Goal: Task Accomplishment & Management: Use online tool/utility

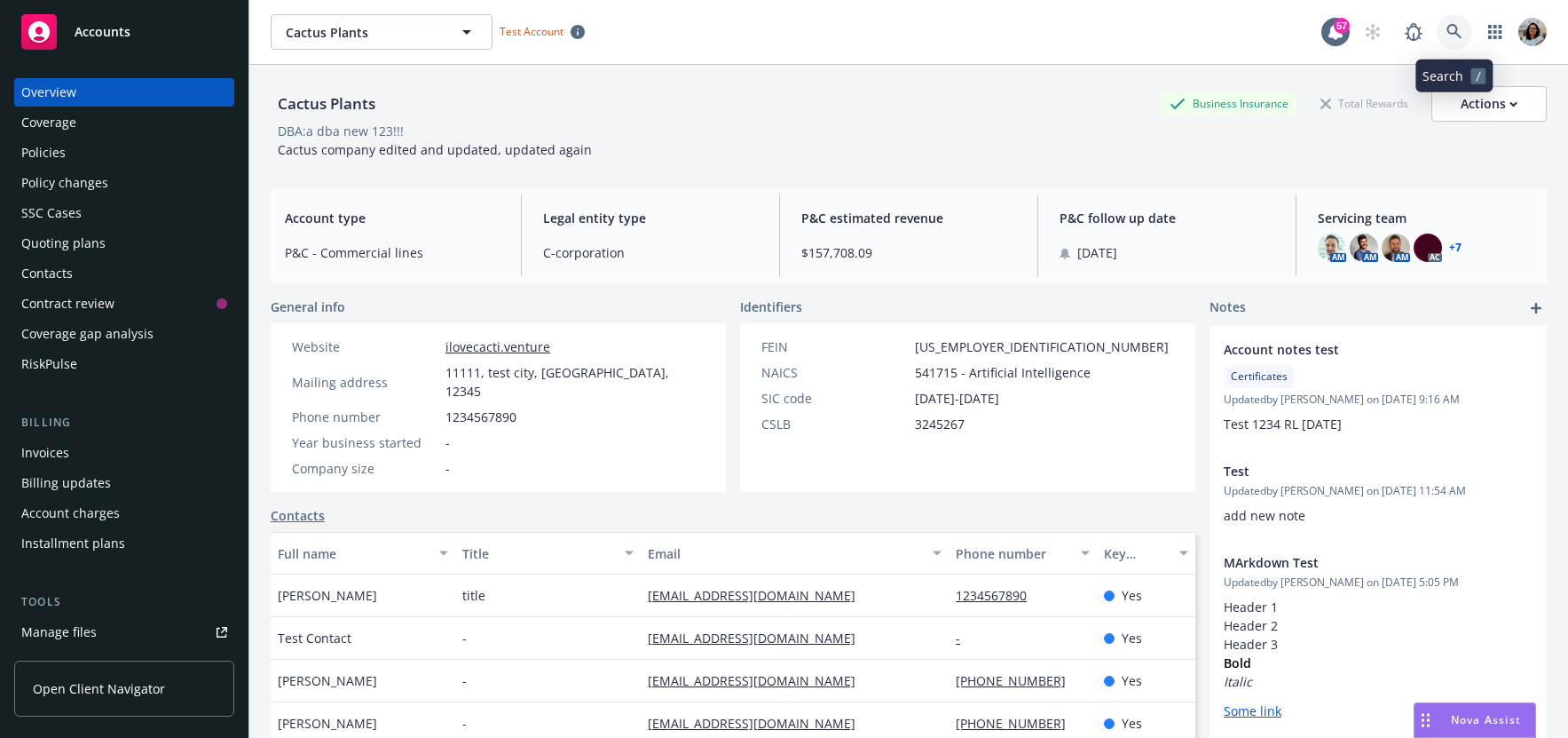
click at [1460, 37] on icon at bounding box center [1455, 31] width 15 height 15
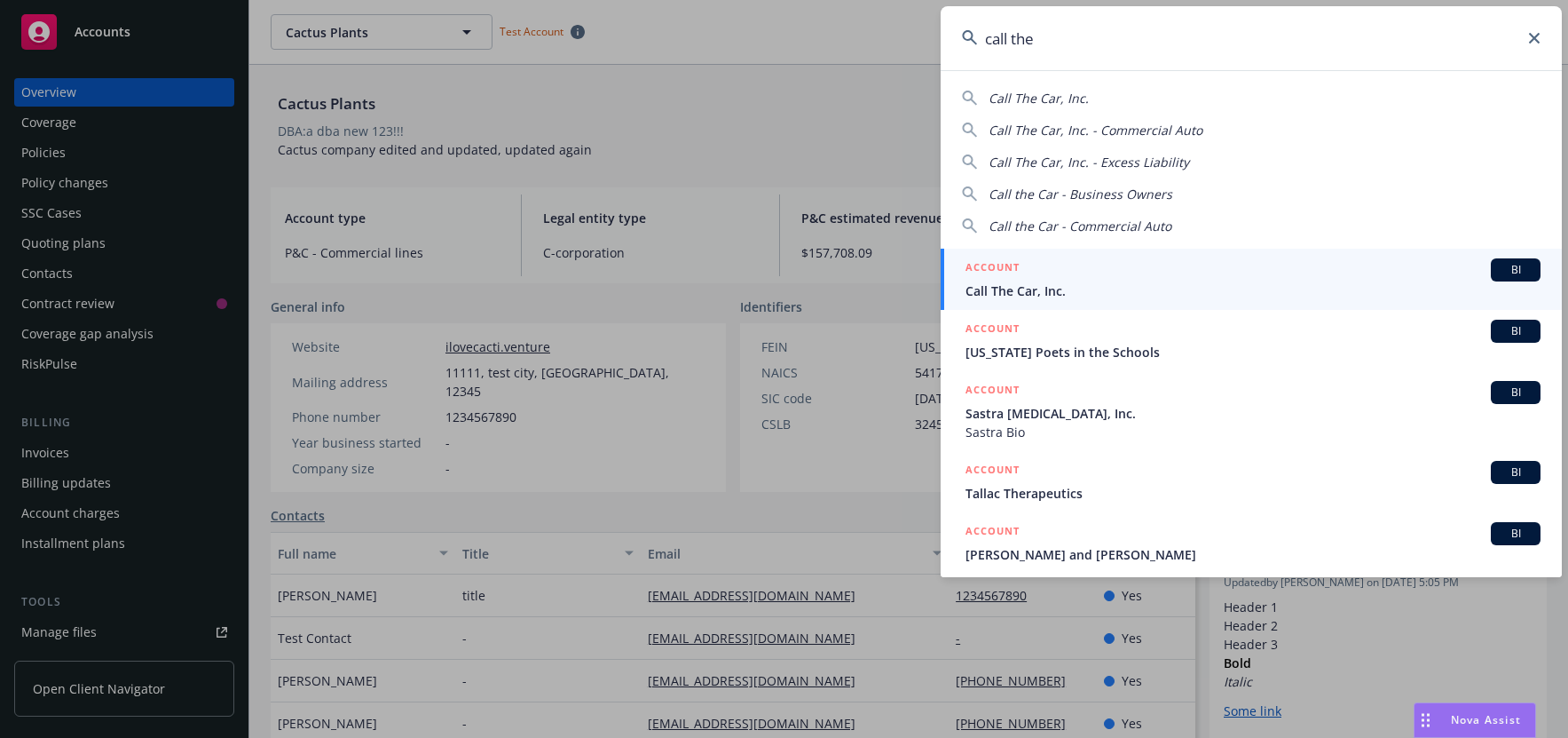
type input "call the"
click at [1059, 295] on span "Call The Car, Inc." at bounding box center [1253, 291] width 575 height 19
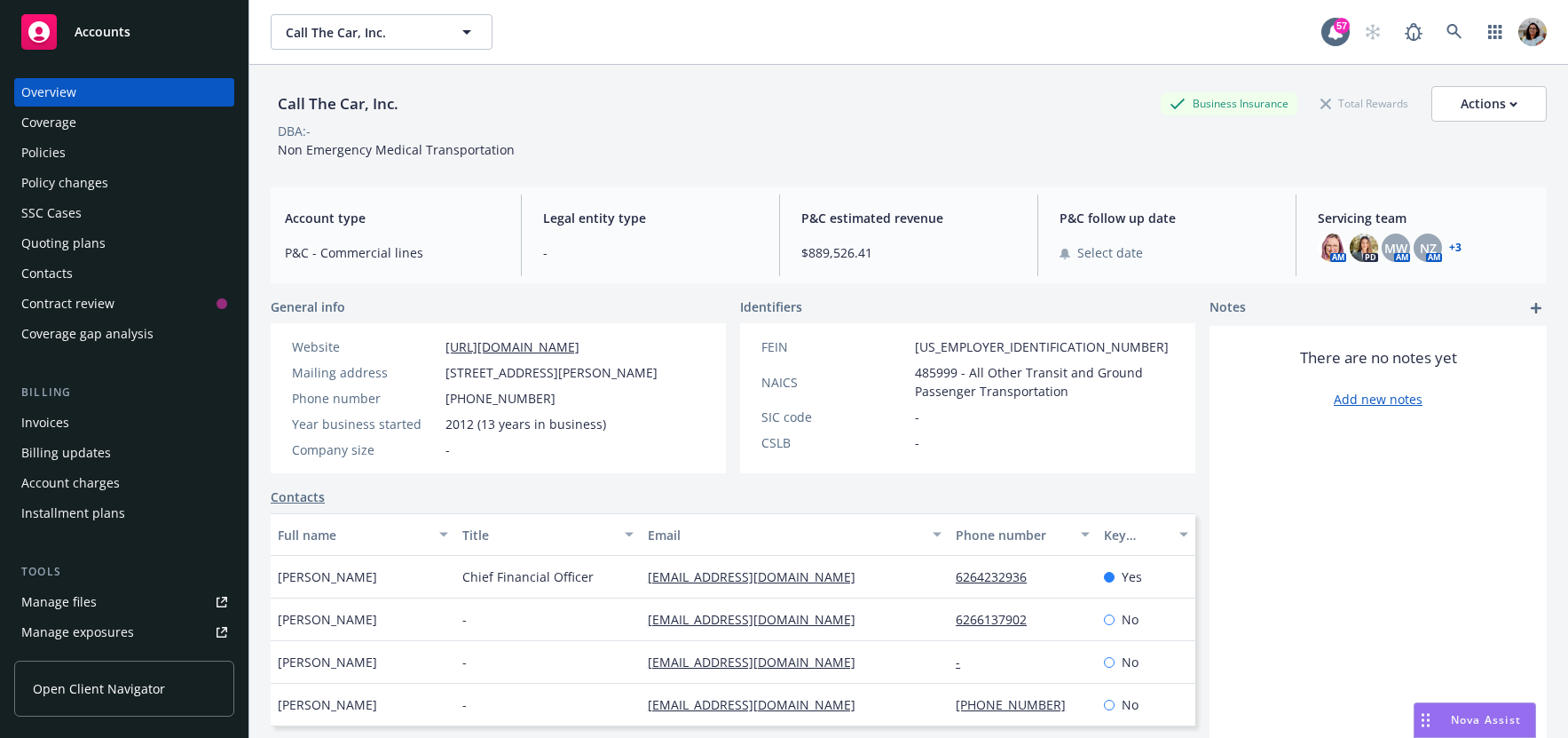
click at [113, 696] on span "Open Client Navigator" at bounding box center [99, 689] width 132 height 19
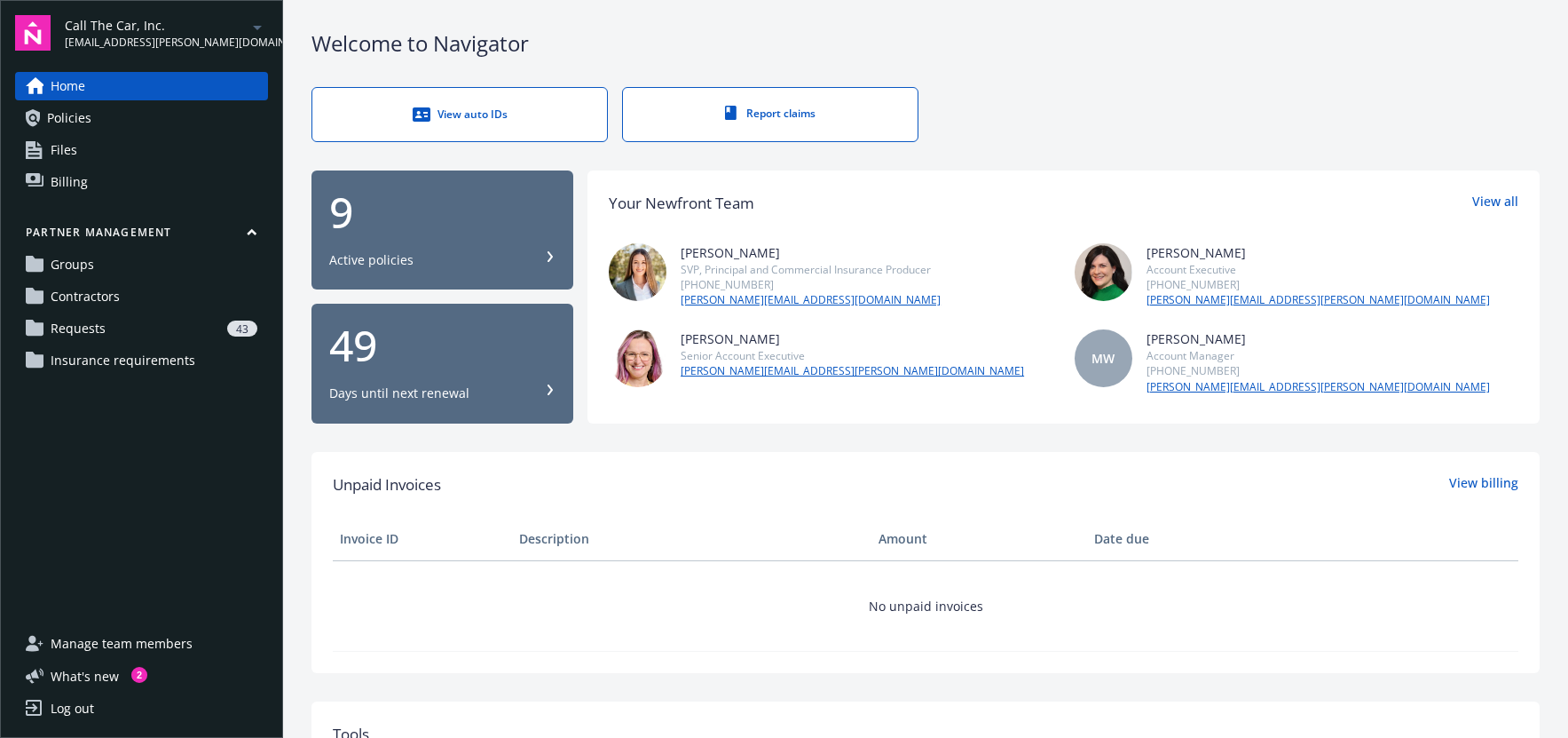
click at [66, 327] on span "Requests" at bounding box center [78, 329] width 55 height 28
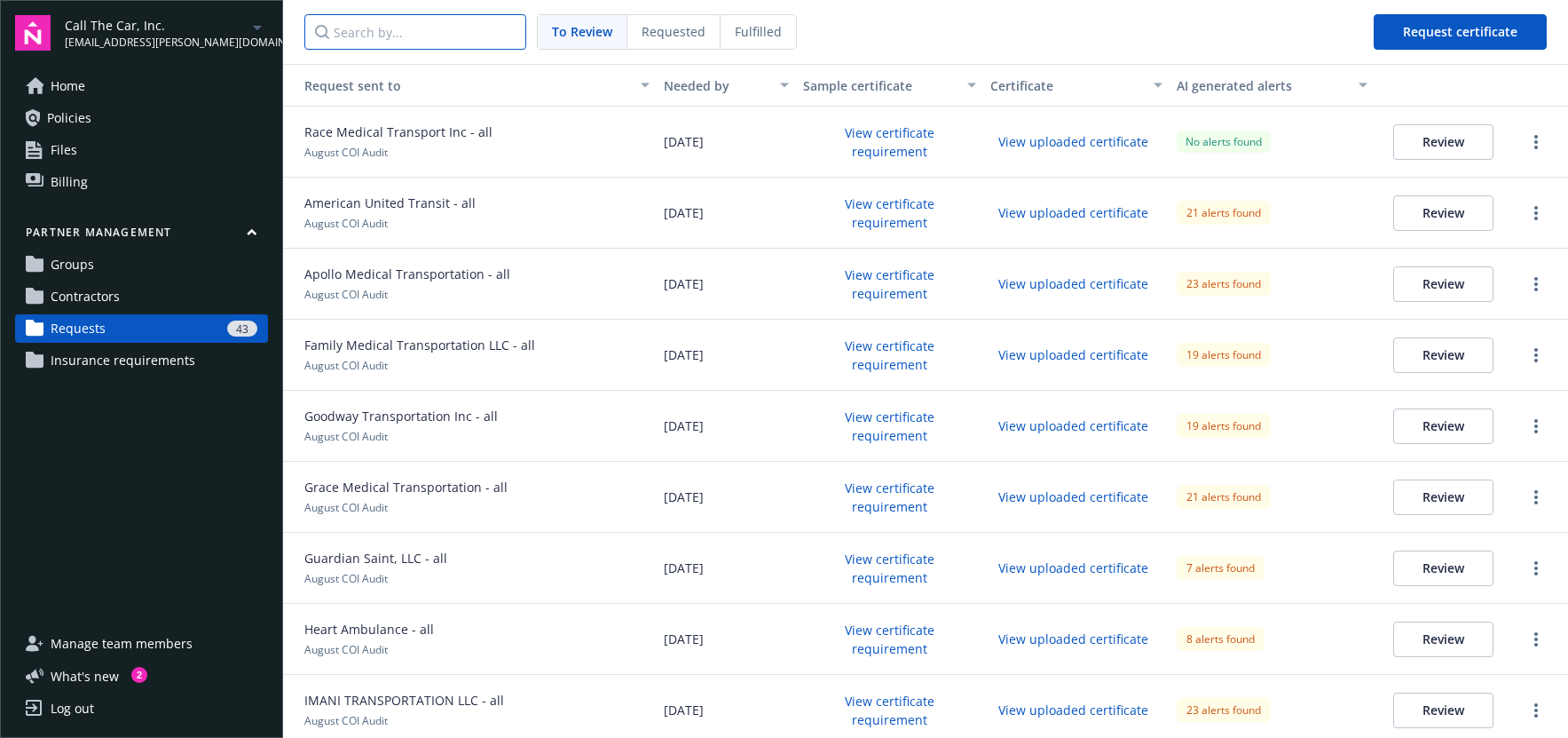
click at [381, 29] on input "Search by..." at bounding box center [415, 32] width 222 height 36
paste input "Ambulance Services"
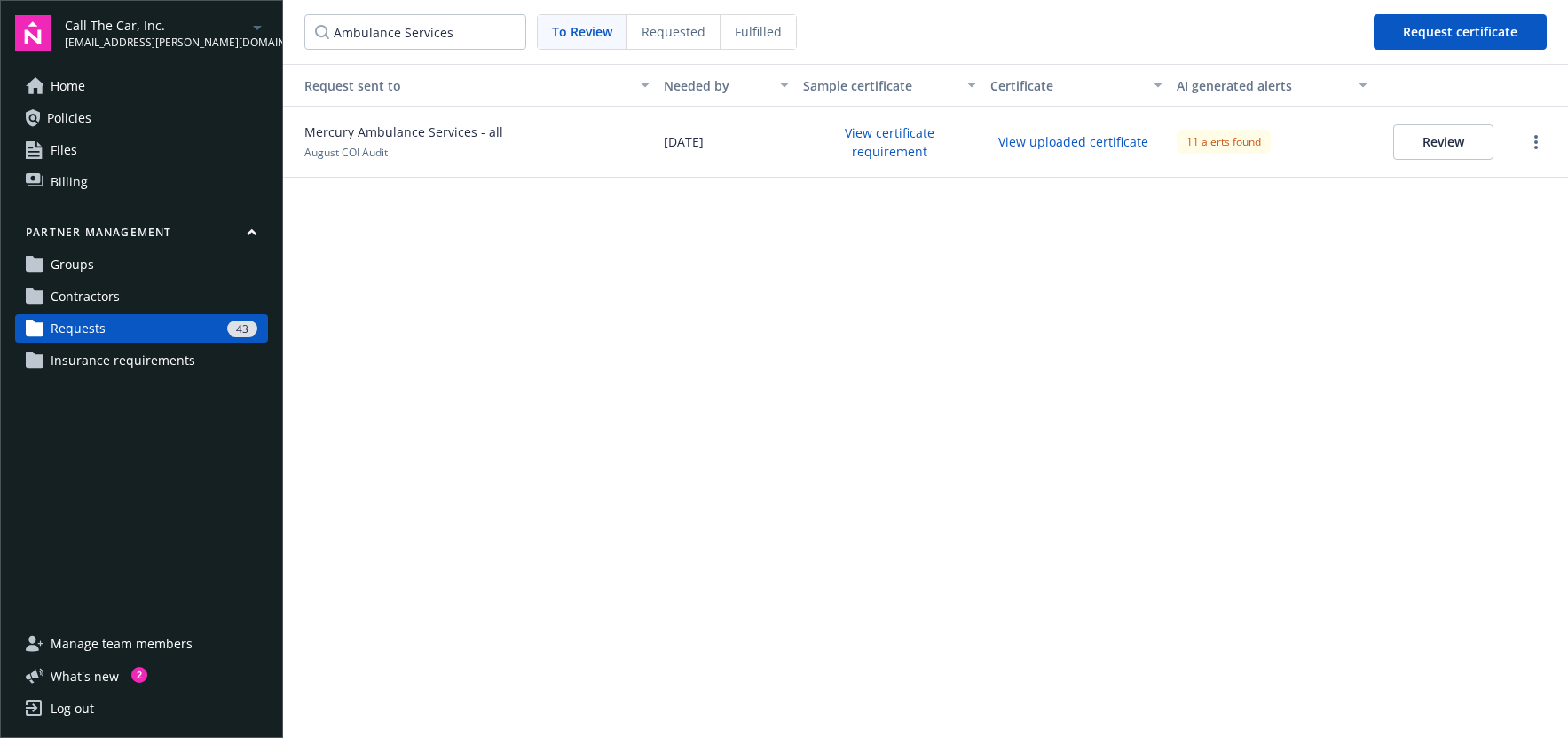
click at [892, 146] on button "View certificate requirement" at bounding box center [889, 142] width 172 height 46
drag, startPoint x: 447, startPoint y: 31, endPoint x: 230, endPoint y: 29, distance: 217.0
click at [218, 26] on div "Call The Car, Inc. nitha.ujwal@newfront.com Home Policies Files Billing Partner…" at bounding box center [784, 369] width 1568 height 738
paste input "Mercury"
type input "Mercury Ambulance Services"
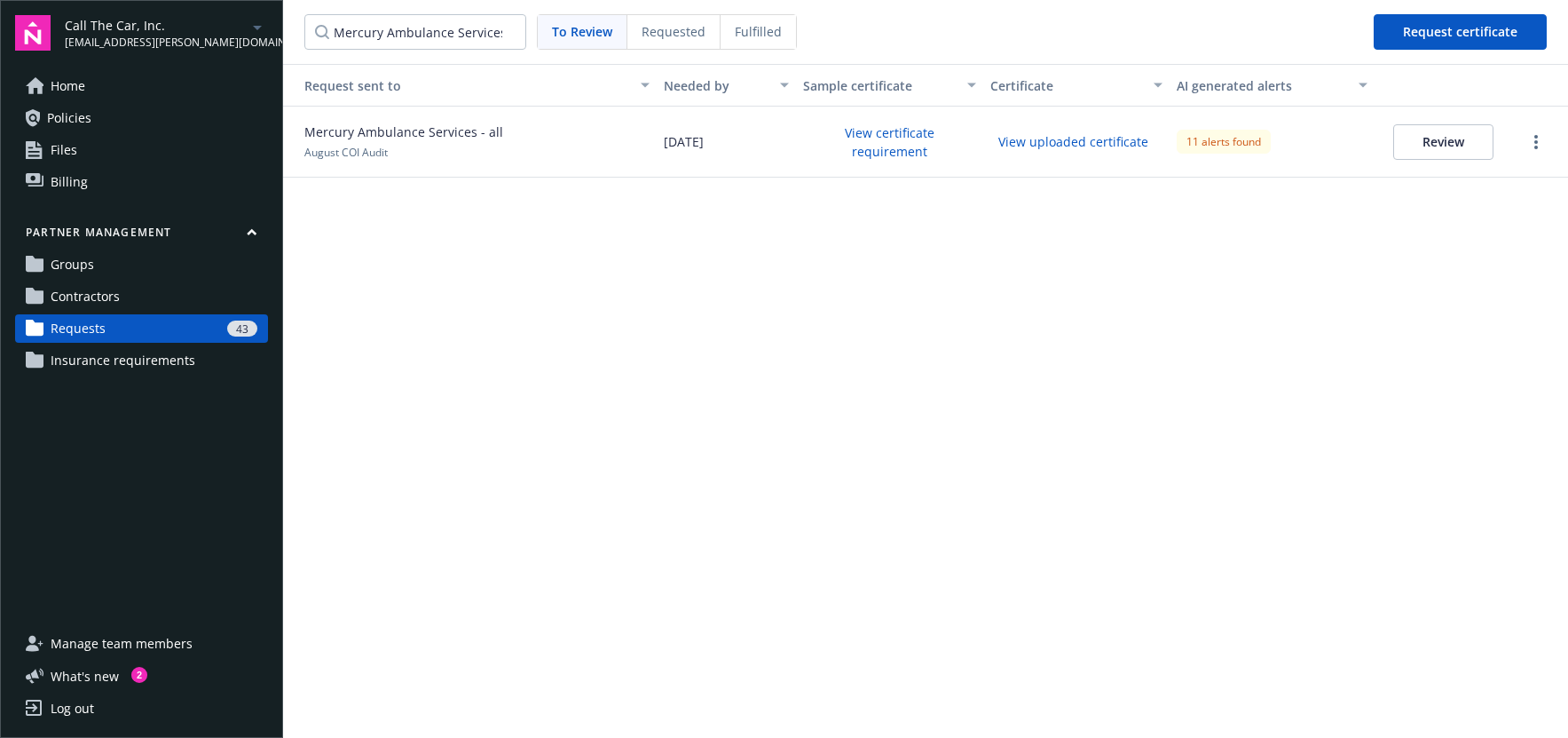
click at [884, 139] on button "View certificate requirement" at bounding box center [889, 142] width 172 height 46
click at [1096, 137] on button "View uploaded certificate" at bounding box center [1074, 141] width 166 height 27
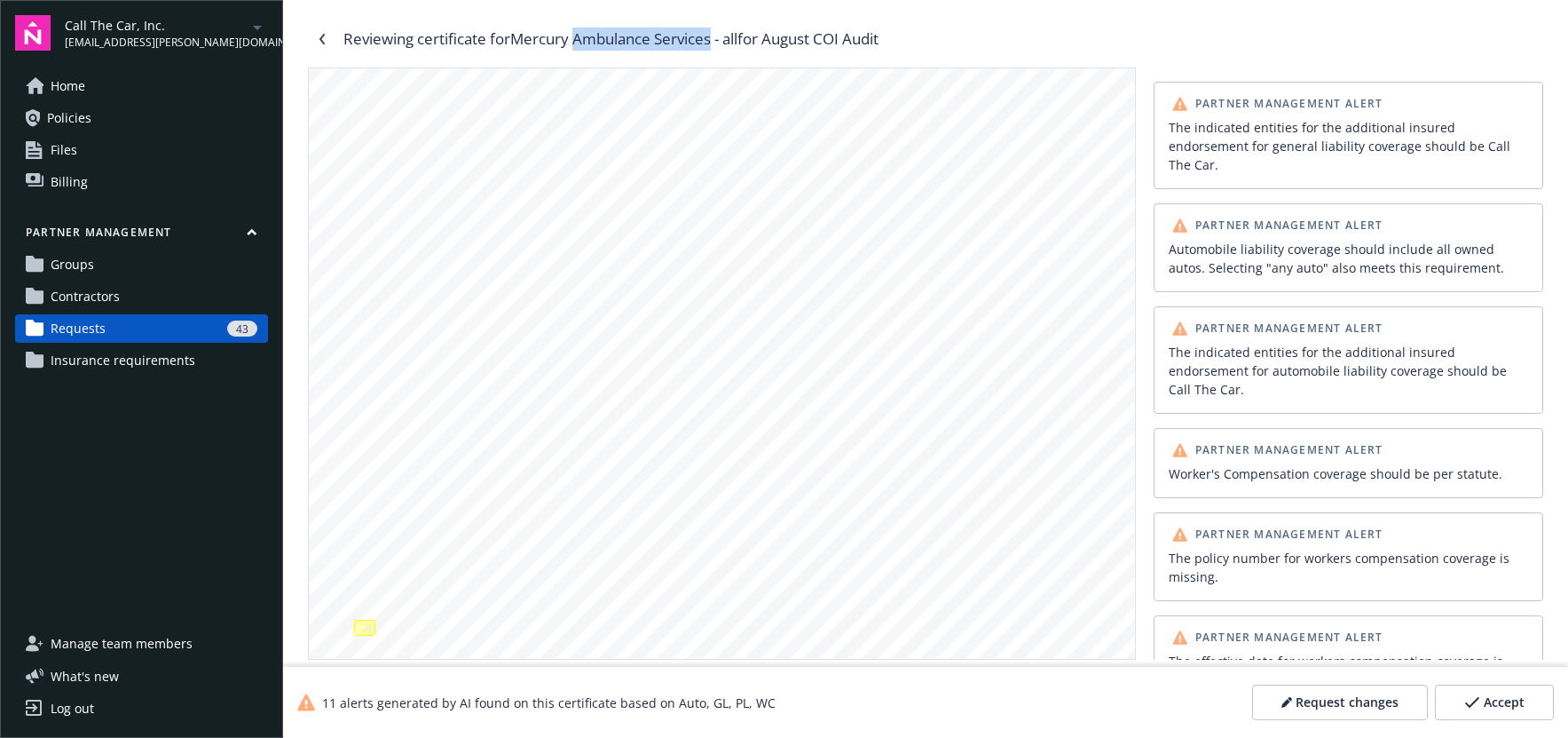
drag, startPoint x: 653, startPoint y: 37, endPoint x: 717, endPoint y: 43, distance: 64.3
click at [717, 43] on div "Reviewing certificate for Mercury Ambulance Services - all for August COI Audit" at bounding box center [611, 39] width 536 height 23
copy div "Ambulance Services"
drag, startPoint x: 536, startPoint y: 36, endPoint x: 724, endPoint y: 39, distance: 188.0
click at [717, 36] on div "Reviewing certificate for Mercury Ambulance Services - all for August COI Audit" at bounding box center [611, 39] width 536 height 23
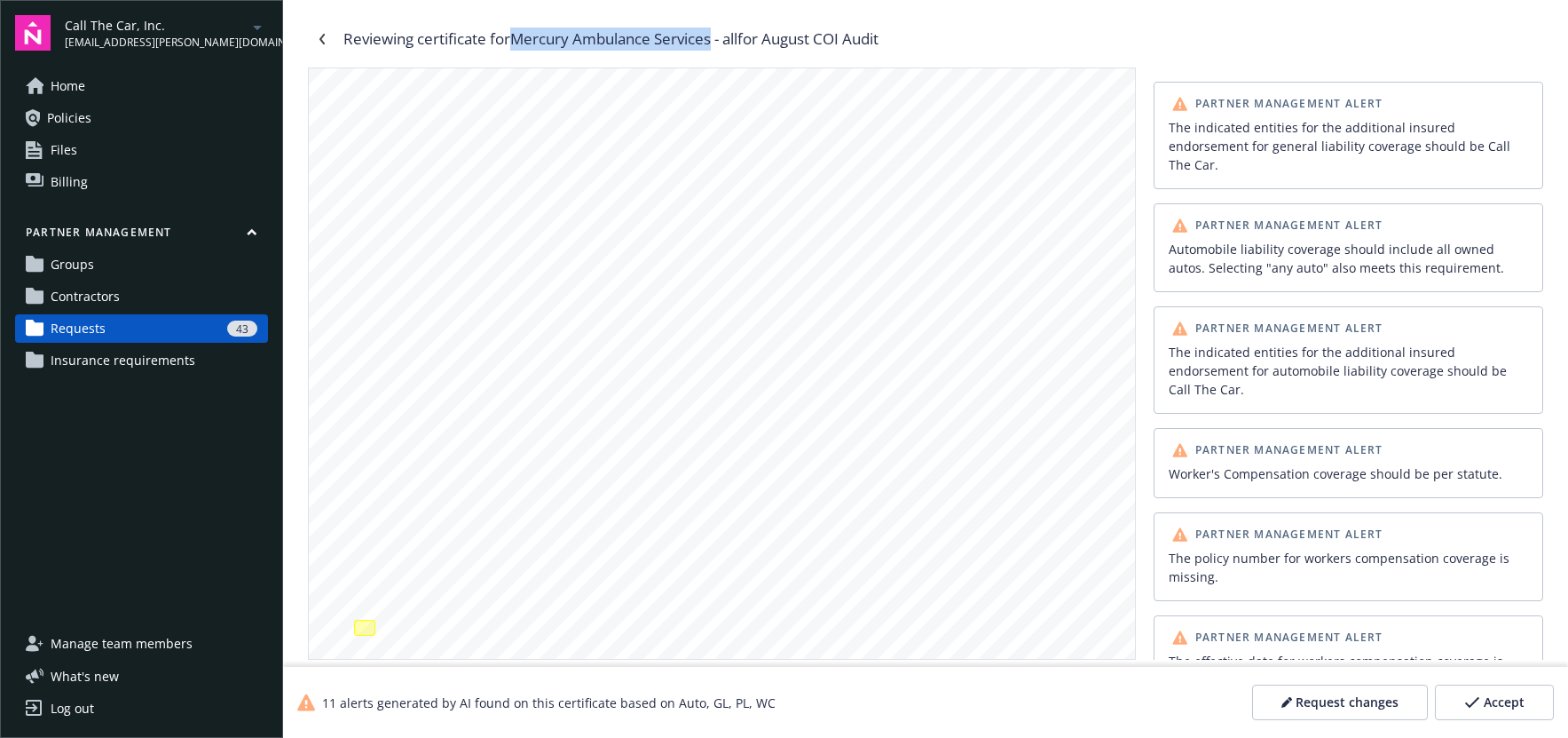
copy div "Mercury Ambulance Services"
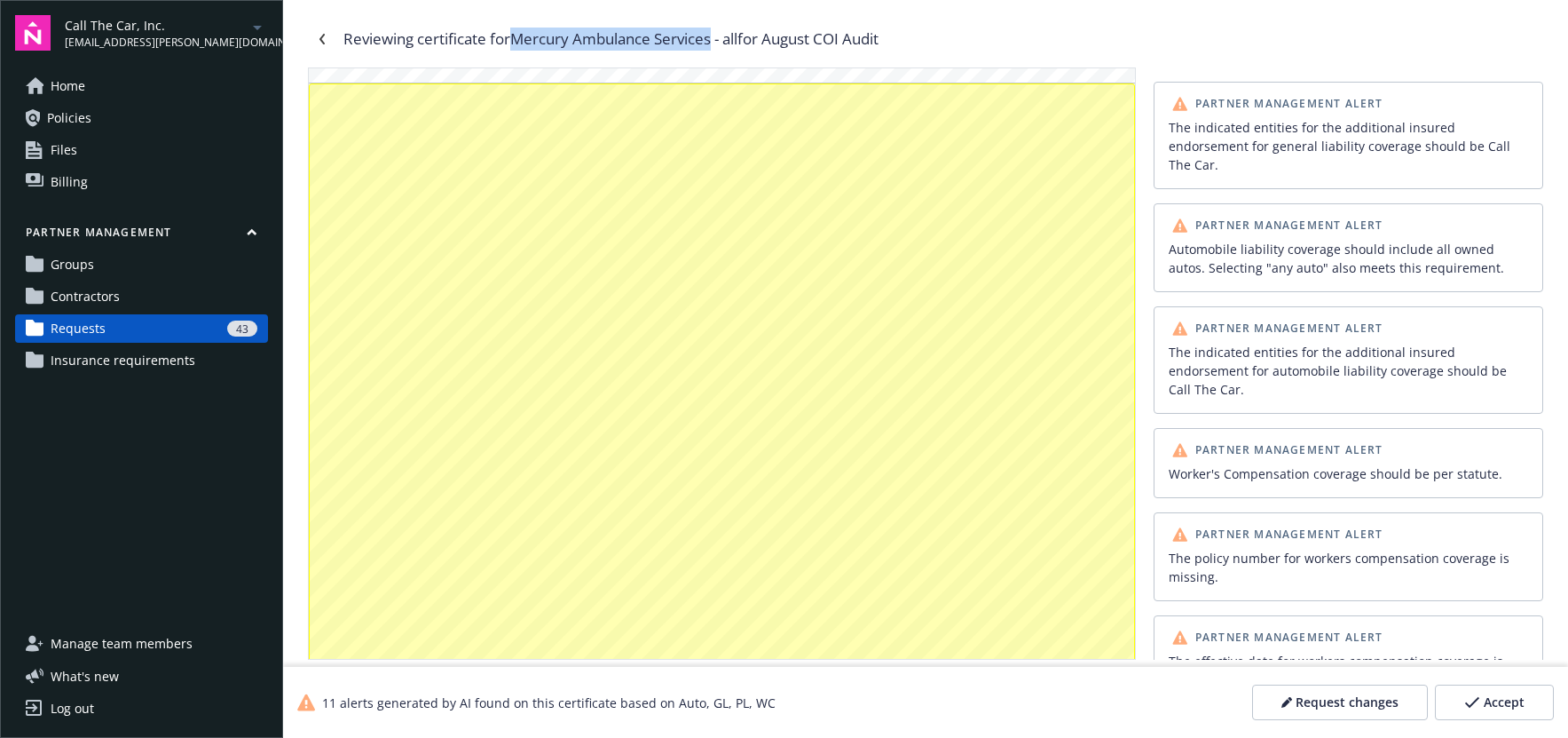
scroll to position [1065, 0]
click at [1300, 159] on div "Partner Management Alert The indicated entities for the additional insured endo…" at bounding box center [1349, 135] width 390 height 108
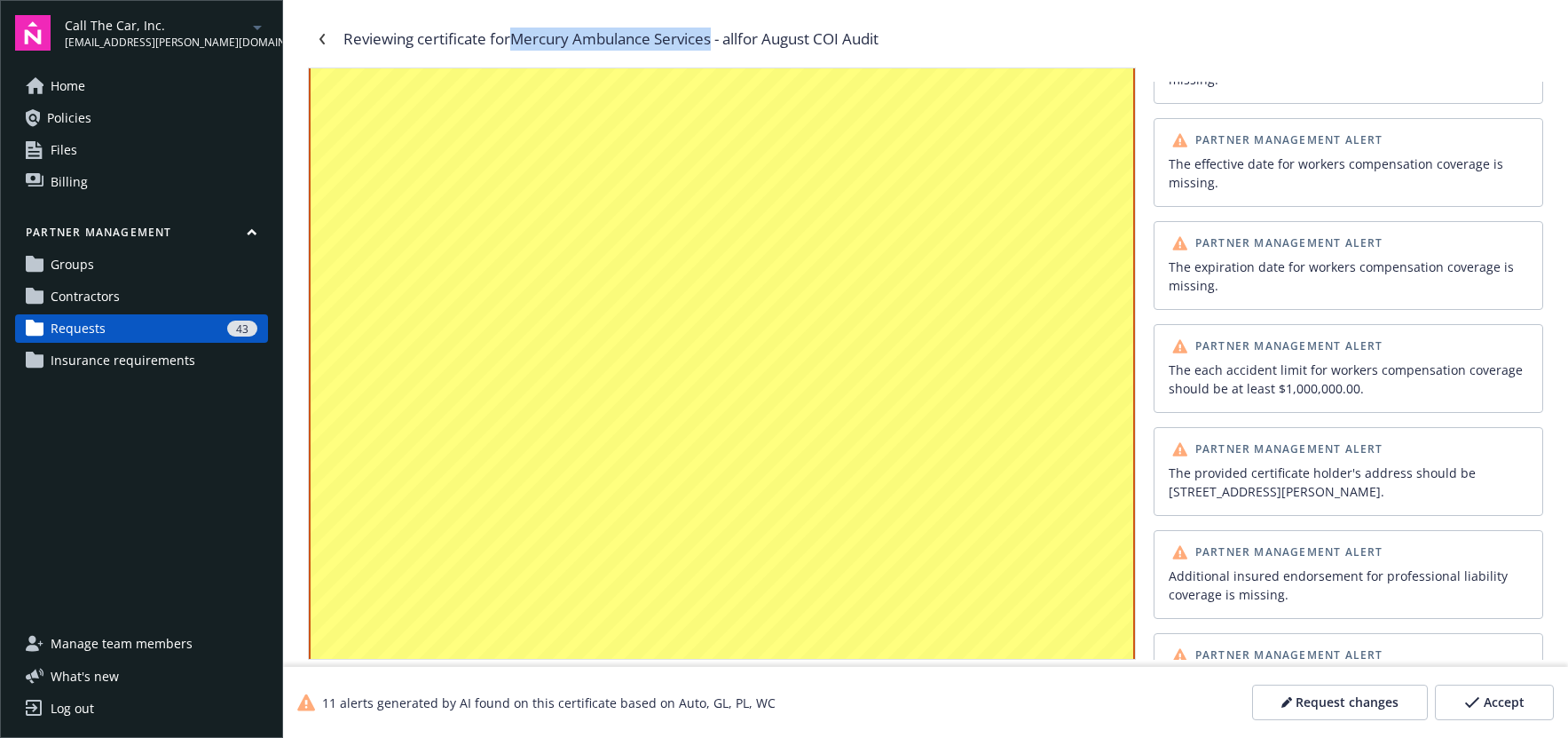
scroll to position [523, 0]
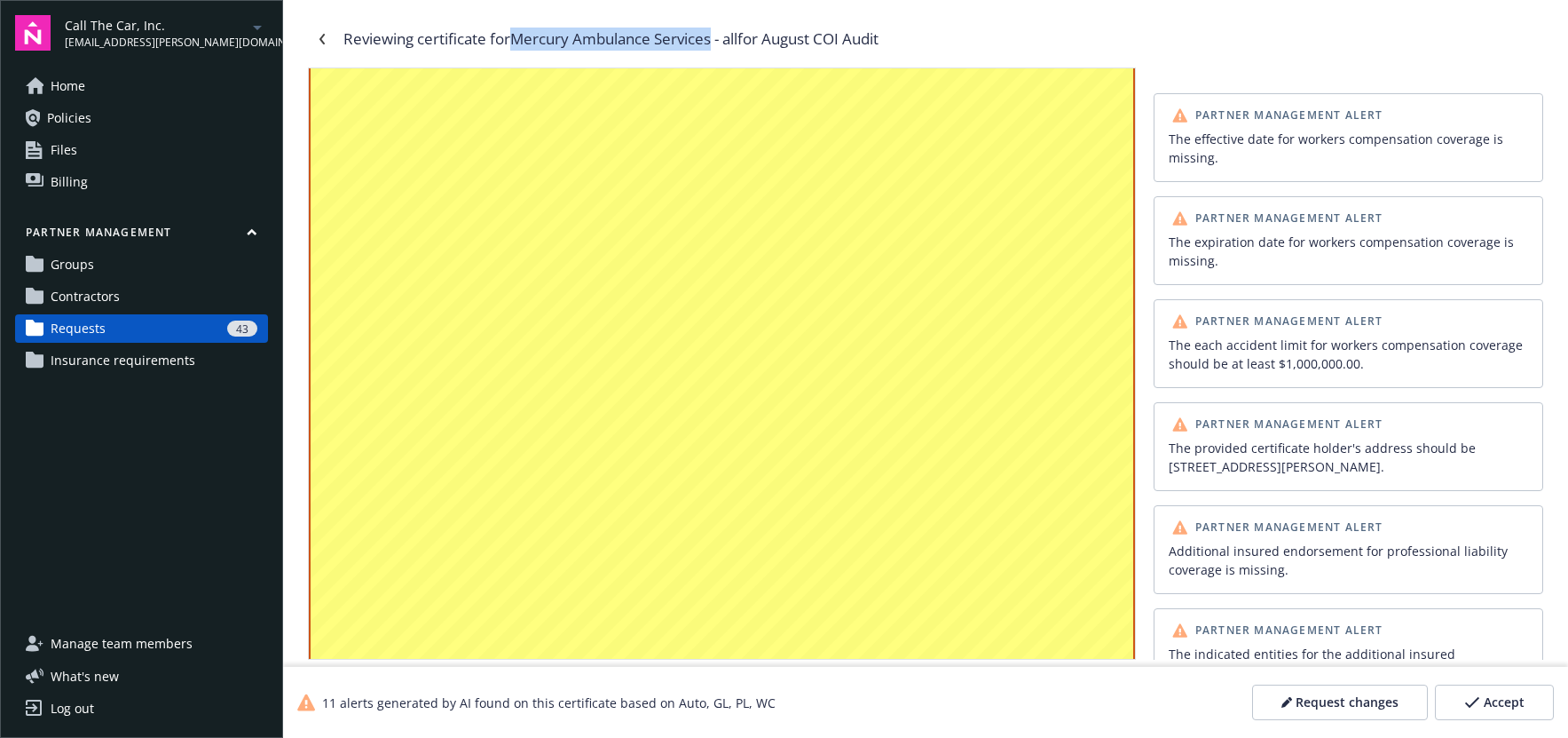
click at [1289, 644] on div "The indicated entities for the additional insured endorsement for professional …" at bounding box center [1349, 672] width 360 height 56
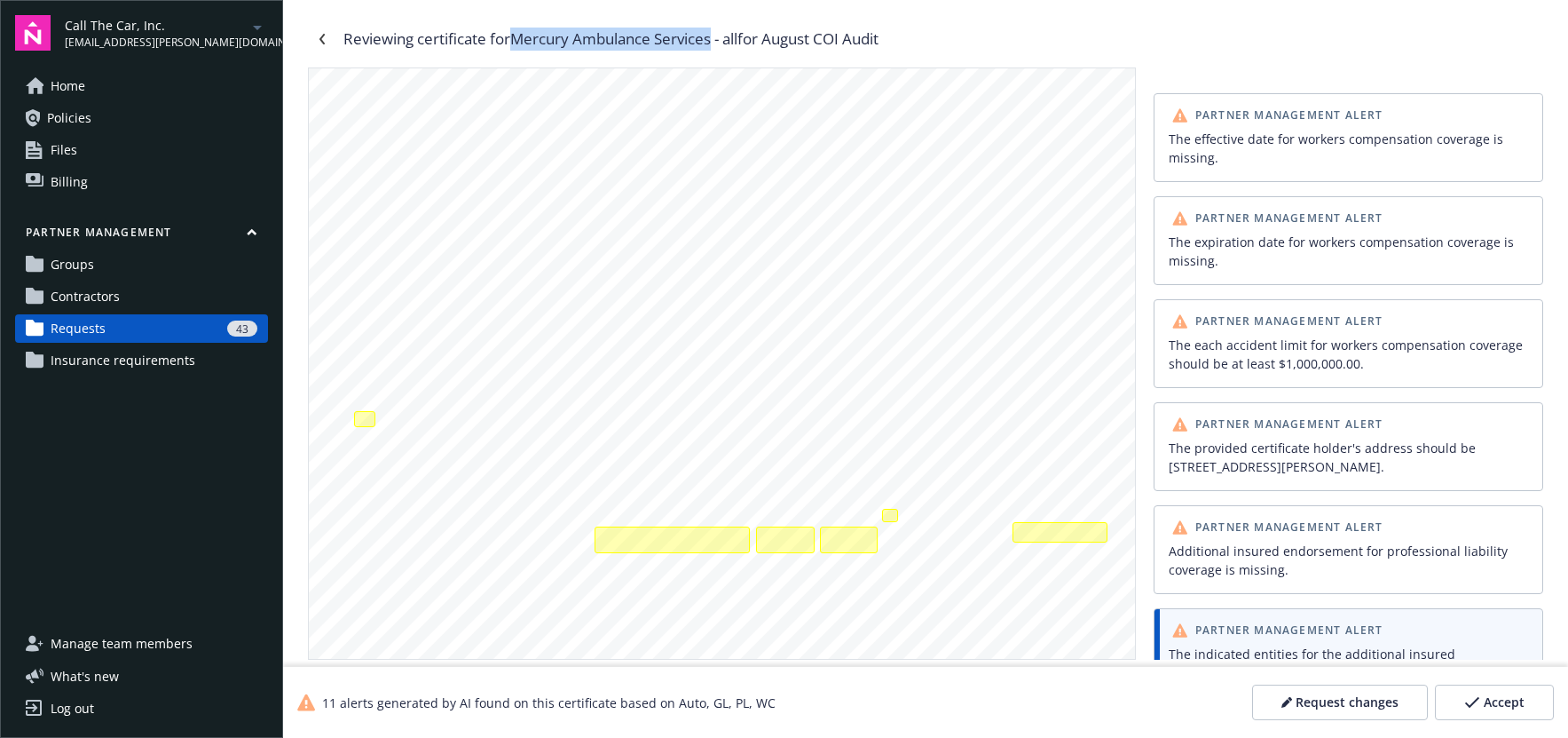
scroll to position [0, 0]
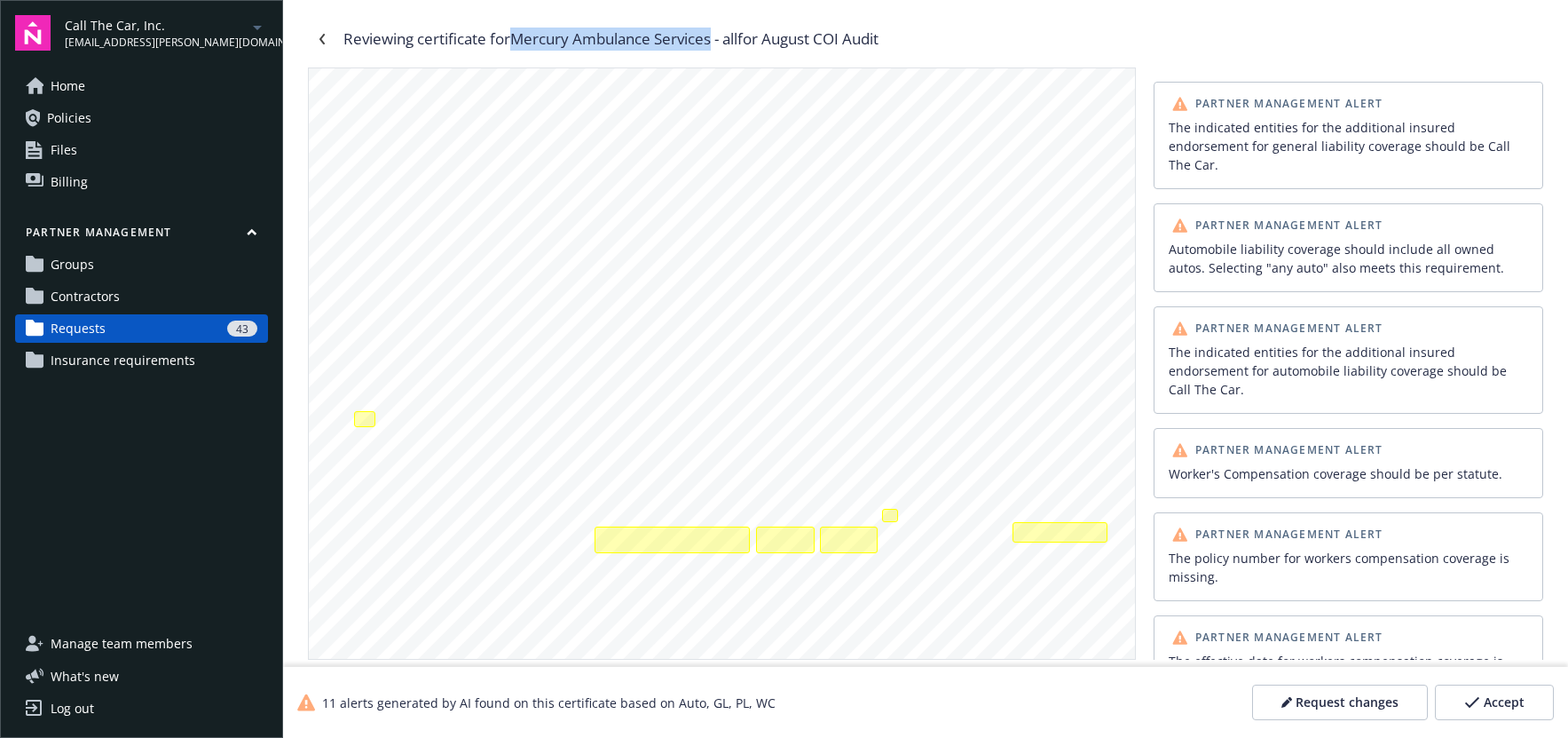
click at [1262, 146] on div "The indicated entities for the additional insured endorsement for general liabi…" at bounding box center [1349, 146] width 360 height 56
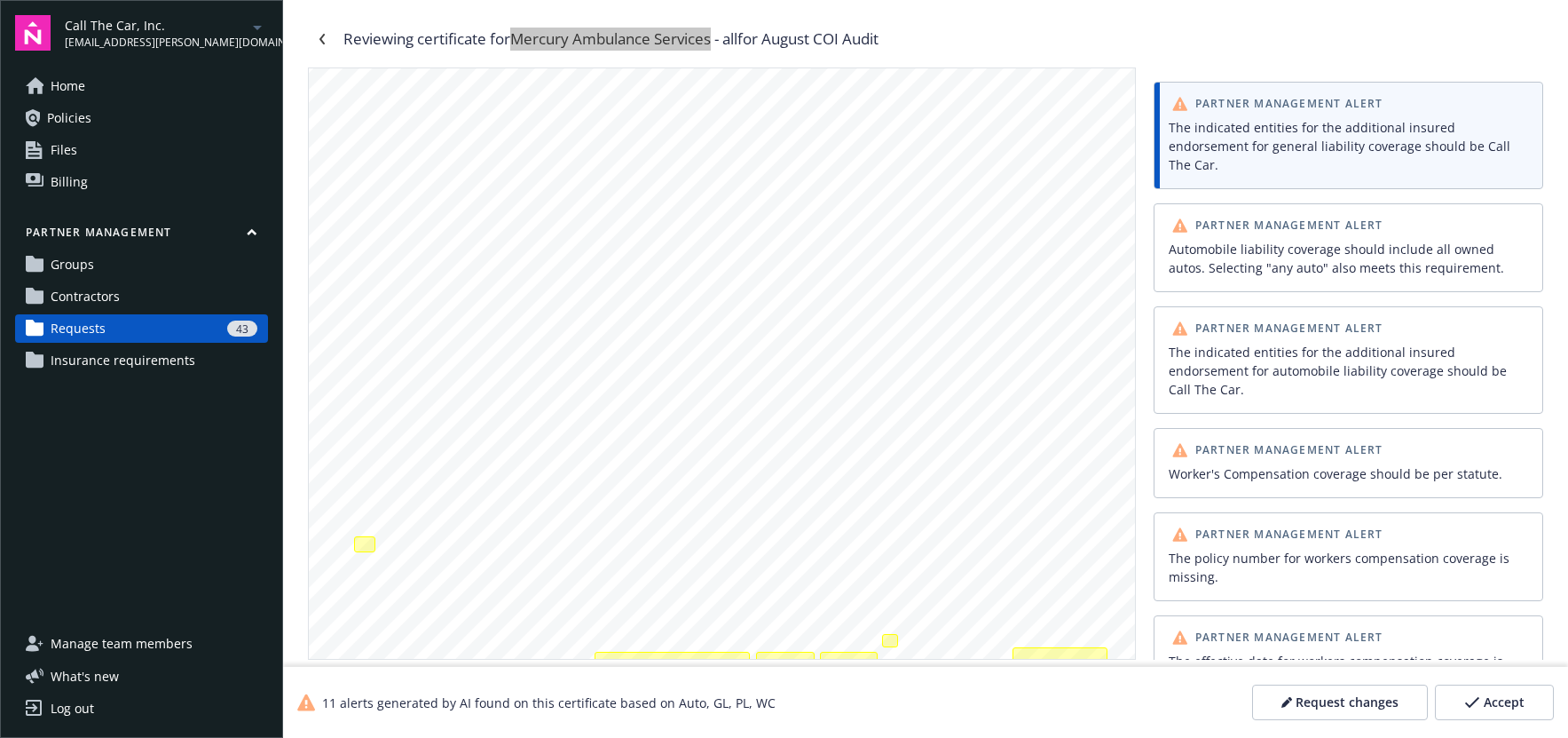
scroll to position [268, 0]
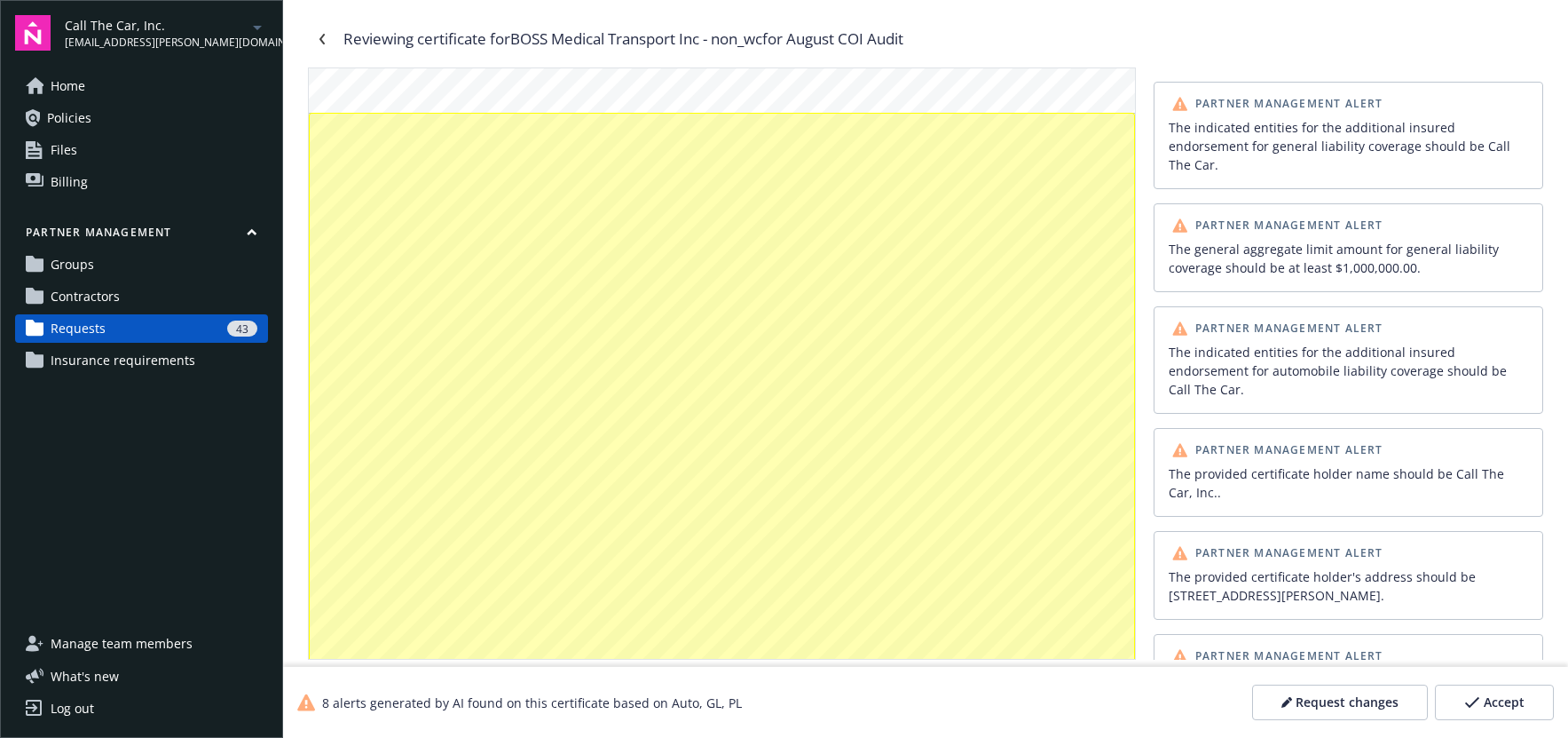
scroll to position [3170, 0]
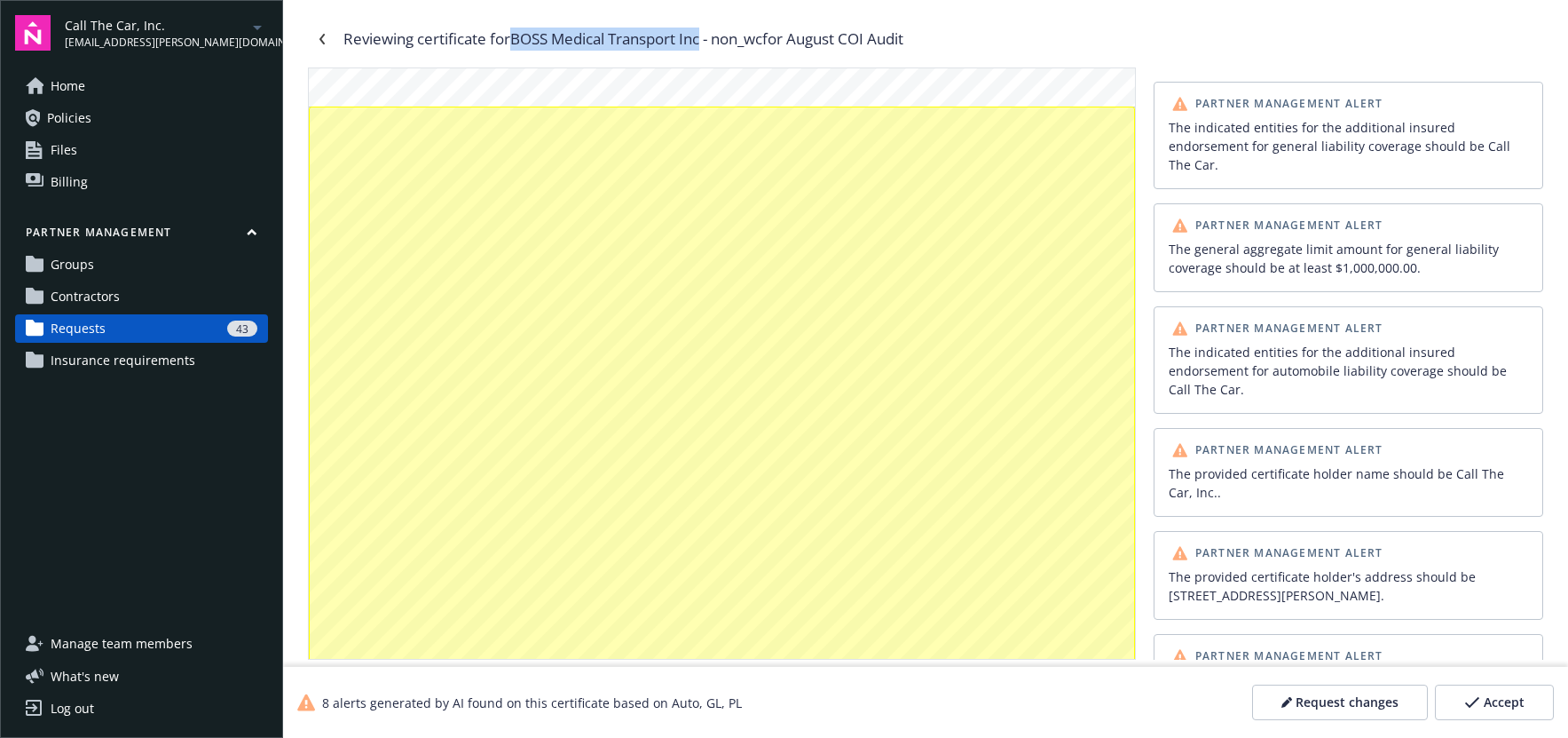
drag, startPoint x: 518, startPoint y: 37, endPoint x: 772, endPoint y: 50, distance: 254.3
click at [708, 37] on div "Reviewing certificate for BOSS Medical Transport Inc - non_wc for August COI Au…" at bounding box center [623, 39] width 560 height 23
copy div "BOSS Medical Transport Inc"
click at [1257, 125] on div "The indicated entities for the additional insured endorsement for general liabi…" at bounding box center [1349, 146] width 360 height 56
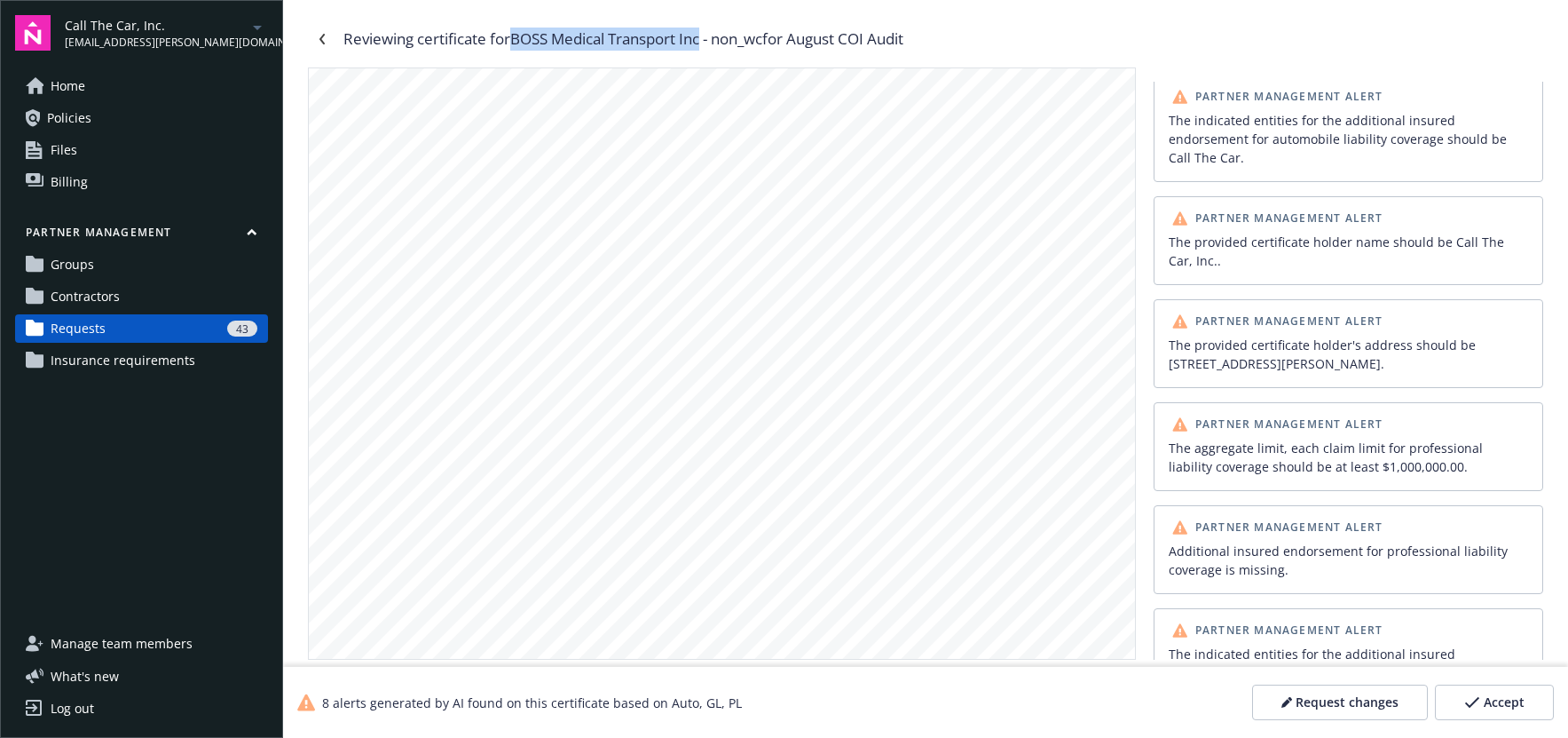
scroll to position [0, 0]
click at [1280, 335] on div "The provided certificate holder's address should be 21950 Copley Dr., Diamond B…" at bounding box center [1349, 353] width 360 height 37
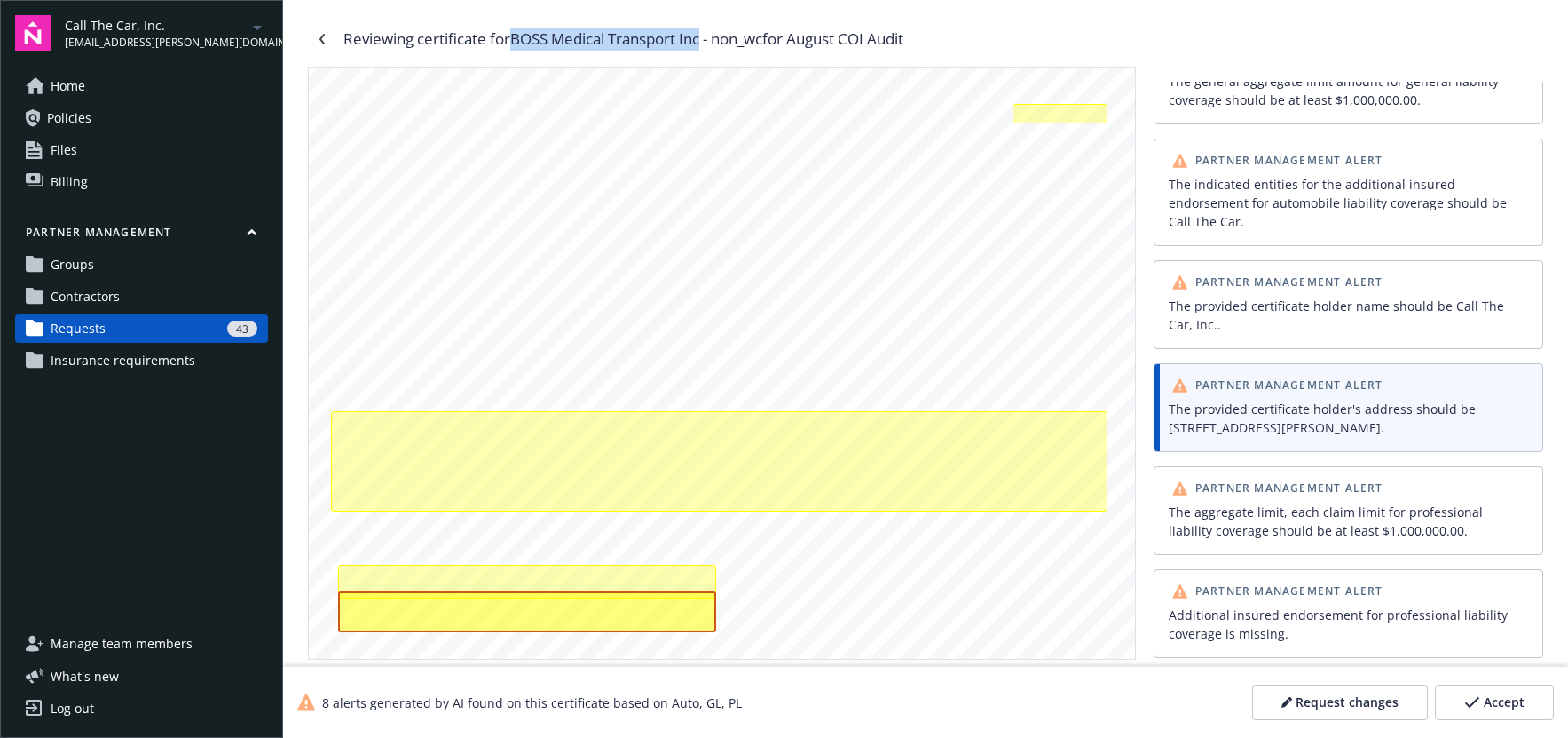
scroll to position [431, 0]
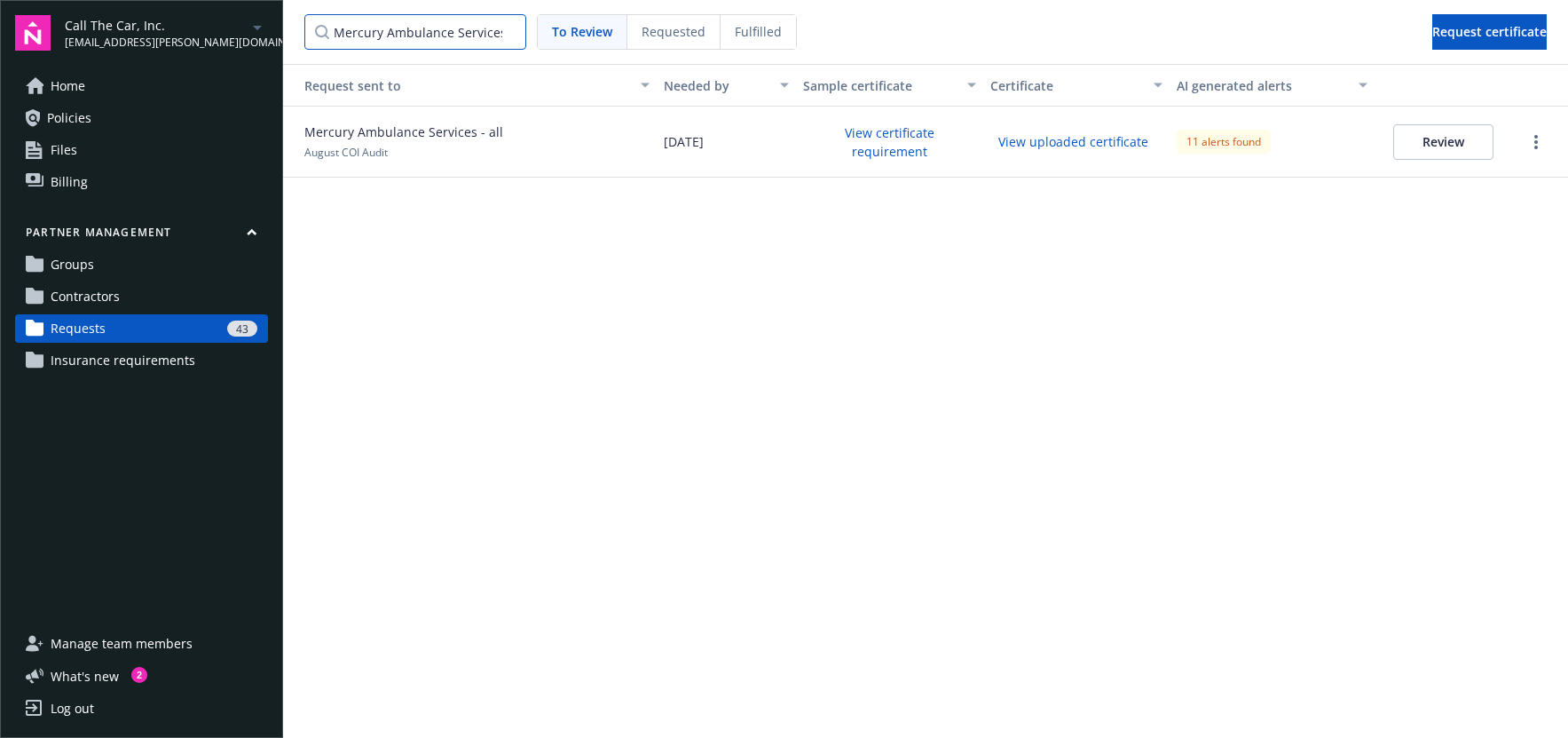
click at [510, 35] on input "Mercury Ambulance Services" at bounding box center [415, 32] width 222 height 36
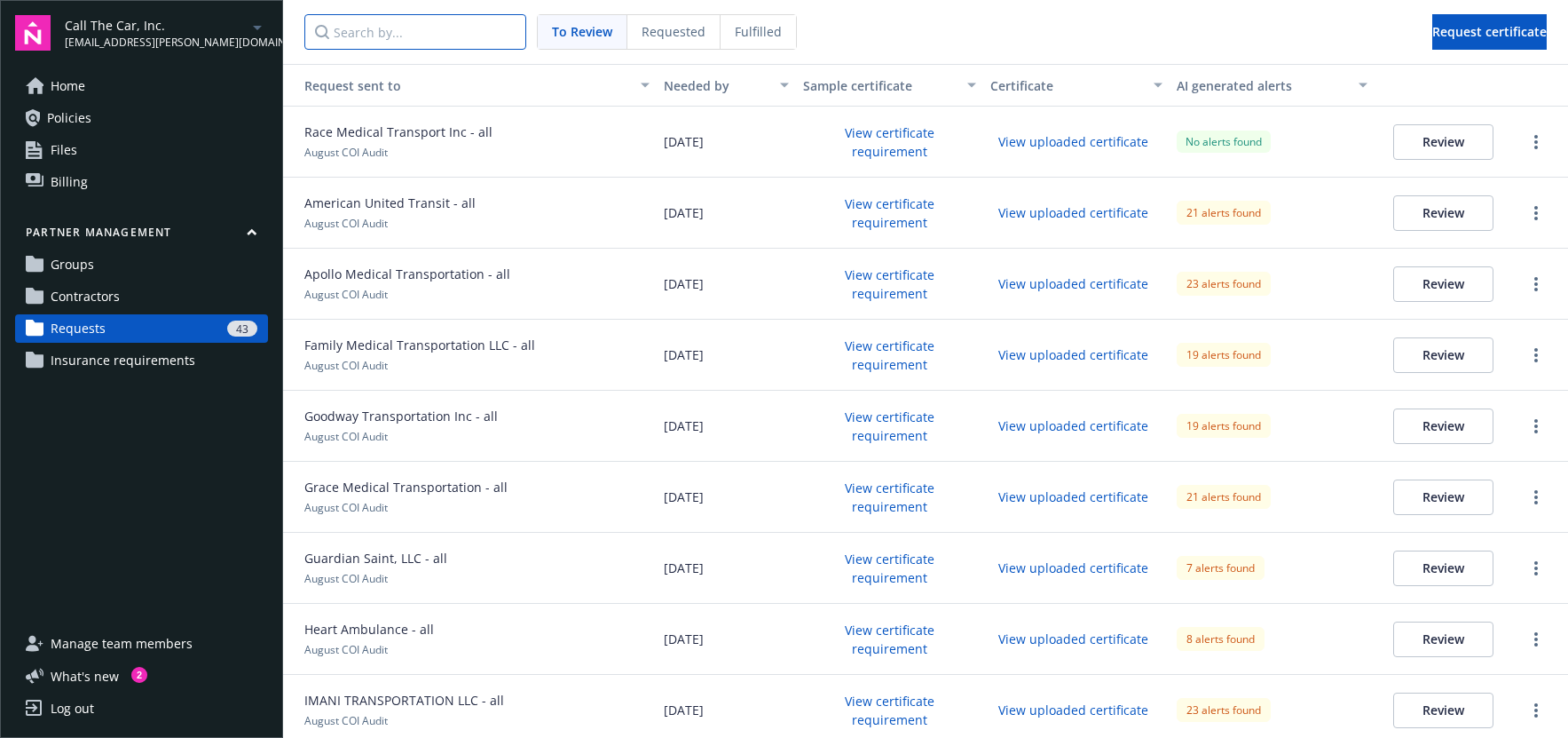
click at [437, 39] on input "Search by..." at bounding box center [415, 32] width 222 height 36
paste input "BOSS Medical Transport Inc"
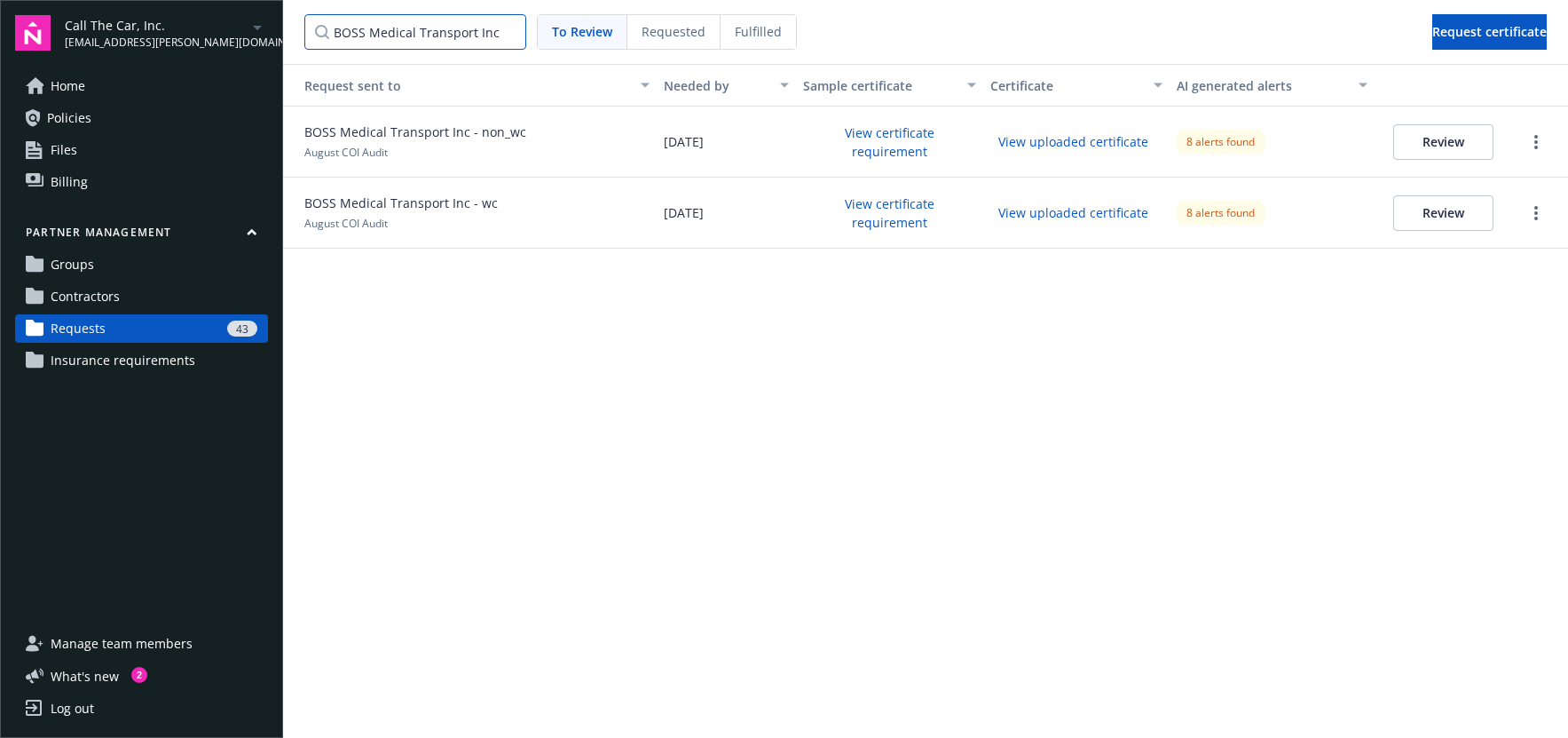
type input "BOSS Medical Transport Inc"
click at [887, 143] on button "View certificate requirement" at bounding box center [889, 142] width 172 height 46
click at [1088, 140] on button "View uploaded certificate" at bounding box center [1074, 141] width 166 height 27
drag, startPoint x: 507, startPoint y: 29, endPoint x: 493, endPoint y: 30, distance: 14.0
click at [504, 29] on input "BOSS Medical Transport Inc" at bounding box center [415, 32] width 222 height 36
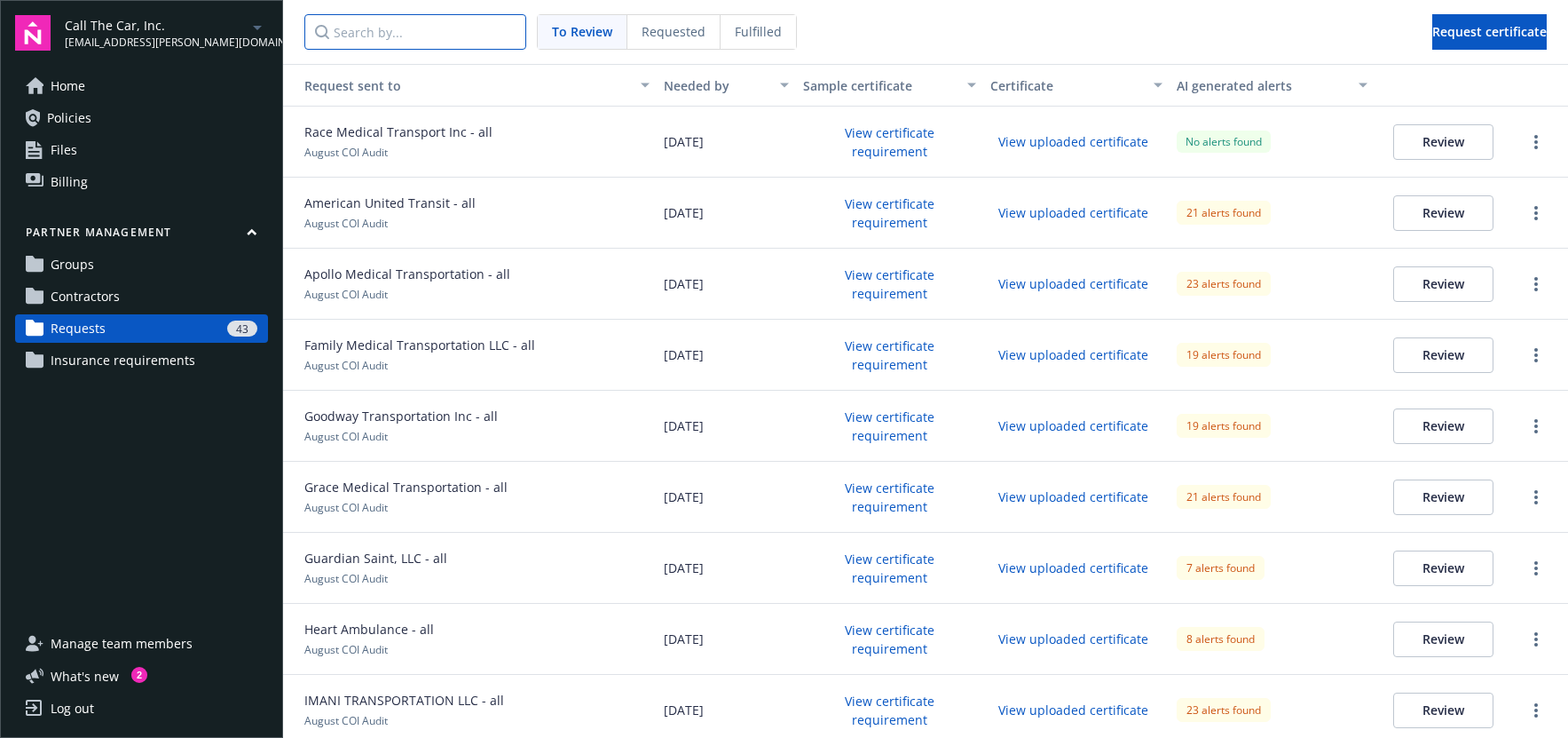
click at [414, 31] on input "Search by..." at bounding box center [415, 32] width 222 height 36
paste input "CERAVO Inc."
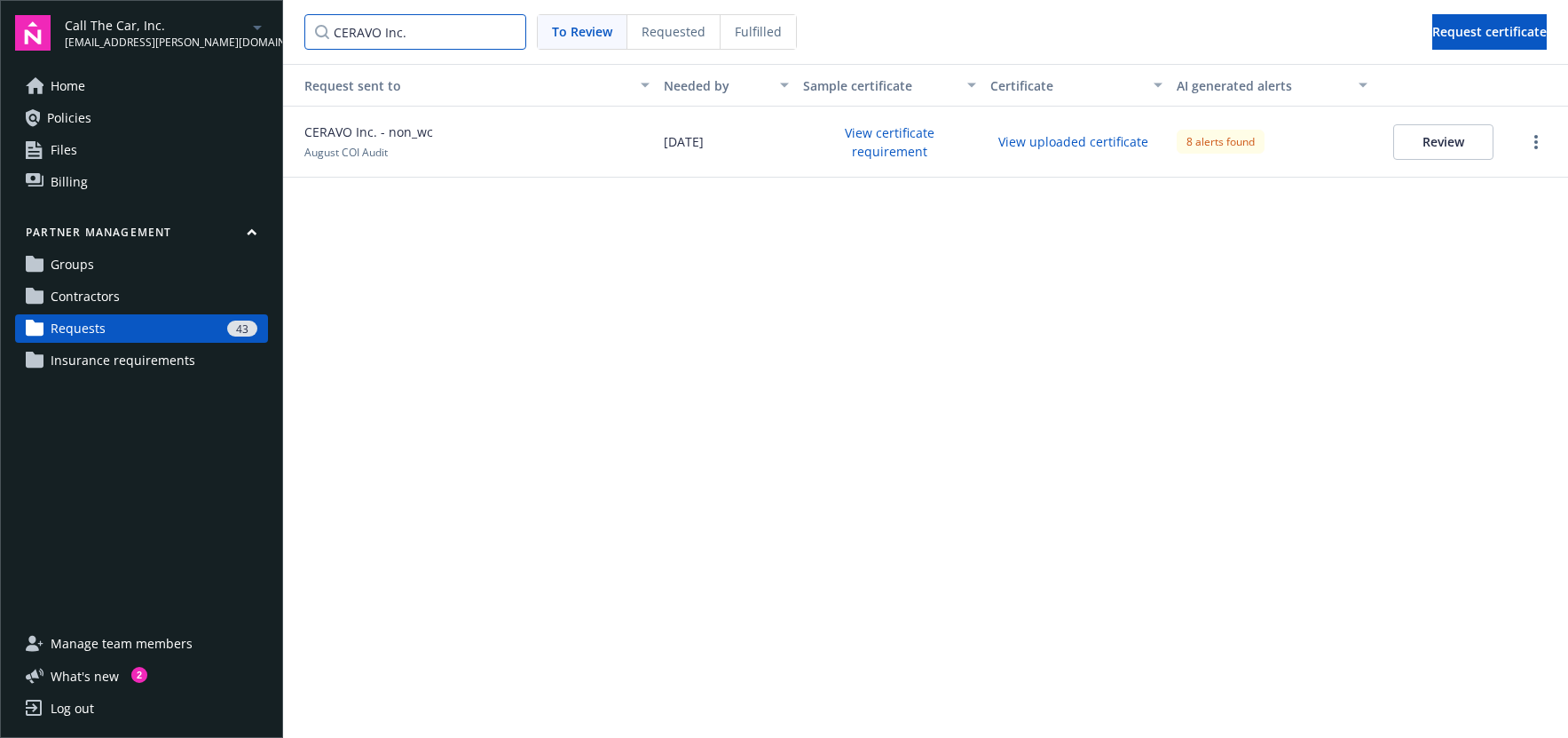
type input "CERAVO Inc."
click at [1062, 142] on button "View uploaded certificate" at bounding box center [1074, 141] width 166 height 27
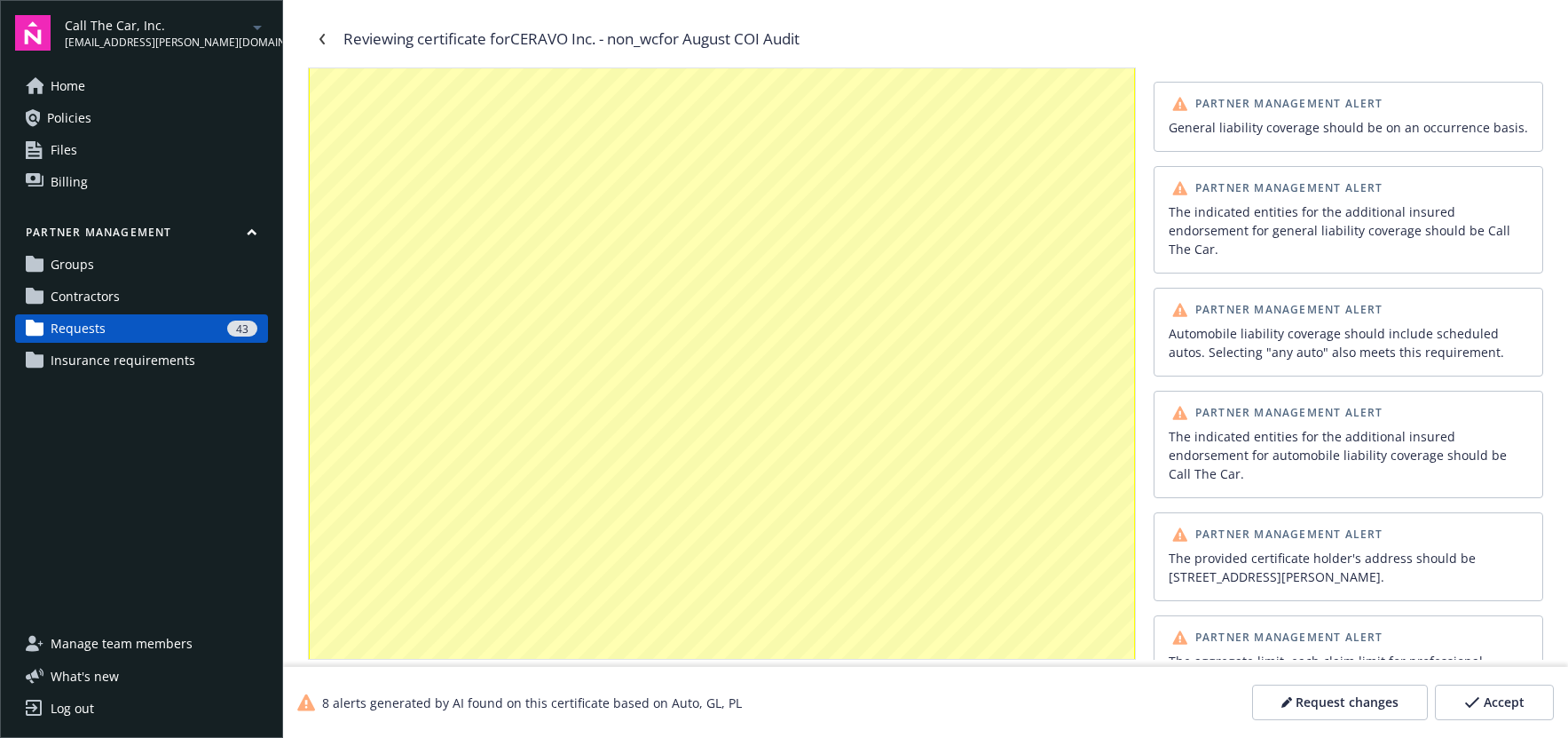
scroll to position [2375, 0]
drag, startPoint x: 528, startPoint y: 39, endPoint x: 622, endPoint y: 37, distance: 94.0
click at [603, 40] on div "Reviewing certificate for CERAVO Inc. - non_wc for August COI Audit" at bounding box center [571, 39] width 456 height 23
copy div "CERAVO Inc."
click at [807, 397] on div "The indicated entities for the additional insured endorsement for general liabi…" at bounding box center [722, 367] width 827 height 1066
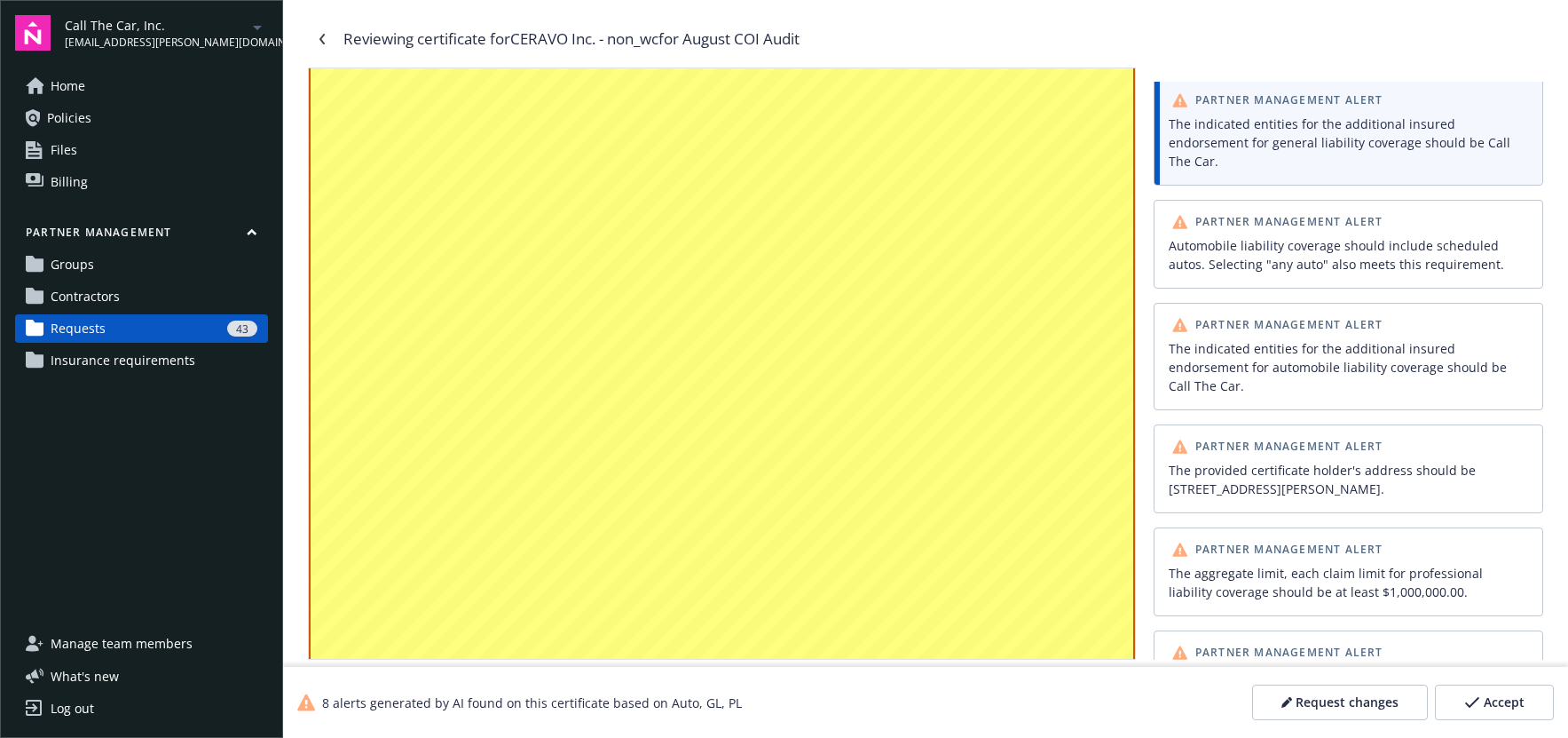
scroll to position [214, 0]
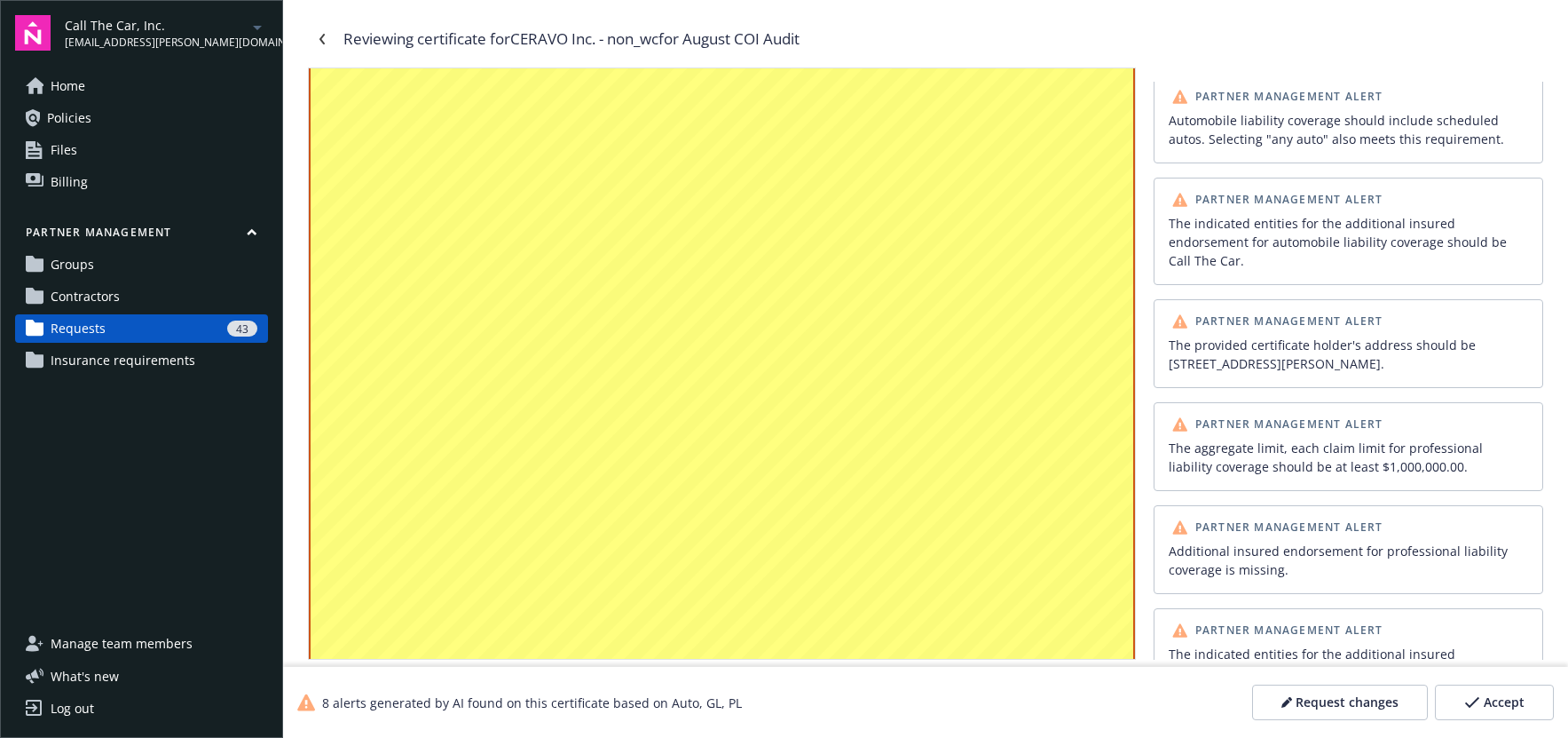
click at [1259, 214] on div "The indicated entities for the additional insured endorsement for automobile li…" at bounding box center [1349, 241] width 360 height 56
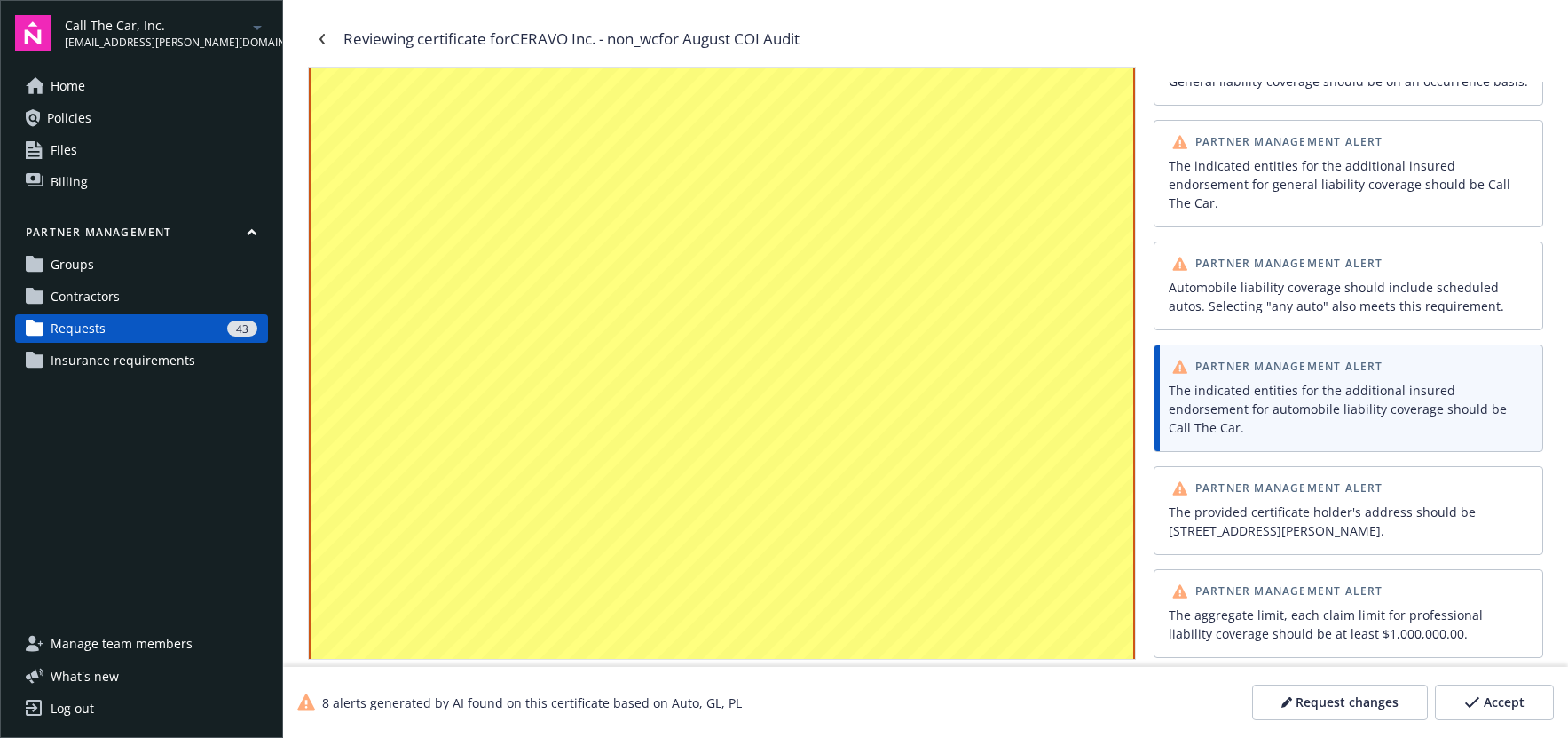
scroll to position [3252, 0]
drag, startPoint x: 544, startPoint y: 38, endPoint x: 611, endPoint y: 45, distance: 67.4
click at [602, 40] on div "Reviewing certificate for CERAVO Inc. - non_wc for August COI Audit" at bounding box center [571, 39] width 456 height 23
copy div "CERAVO Inc."
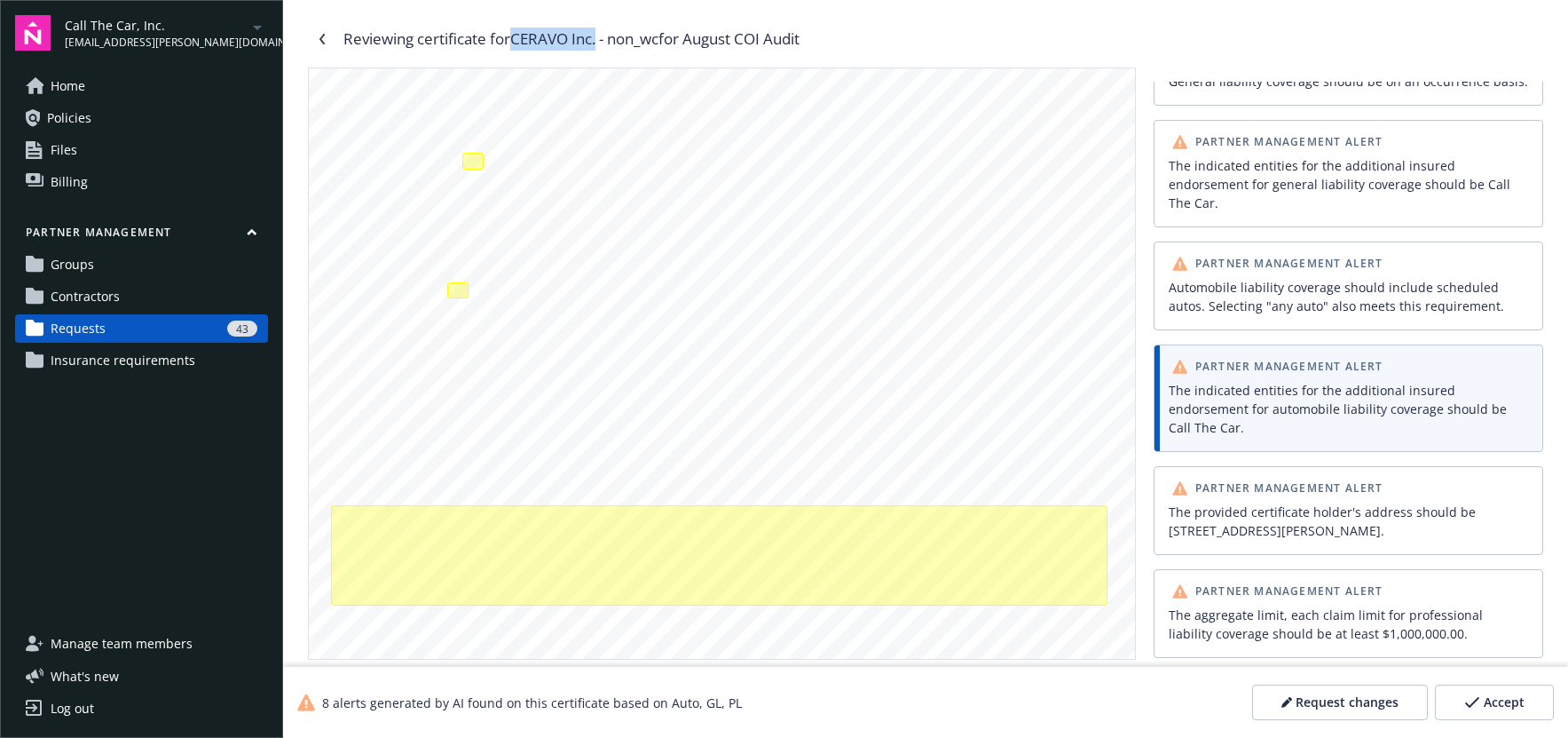
scroll to position [351, 0]
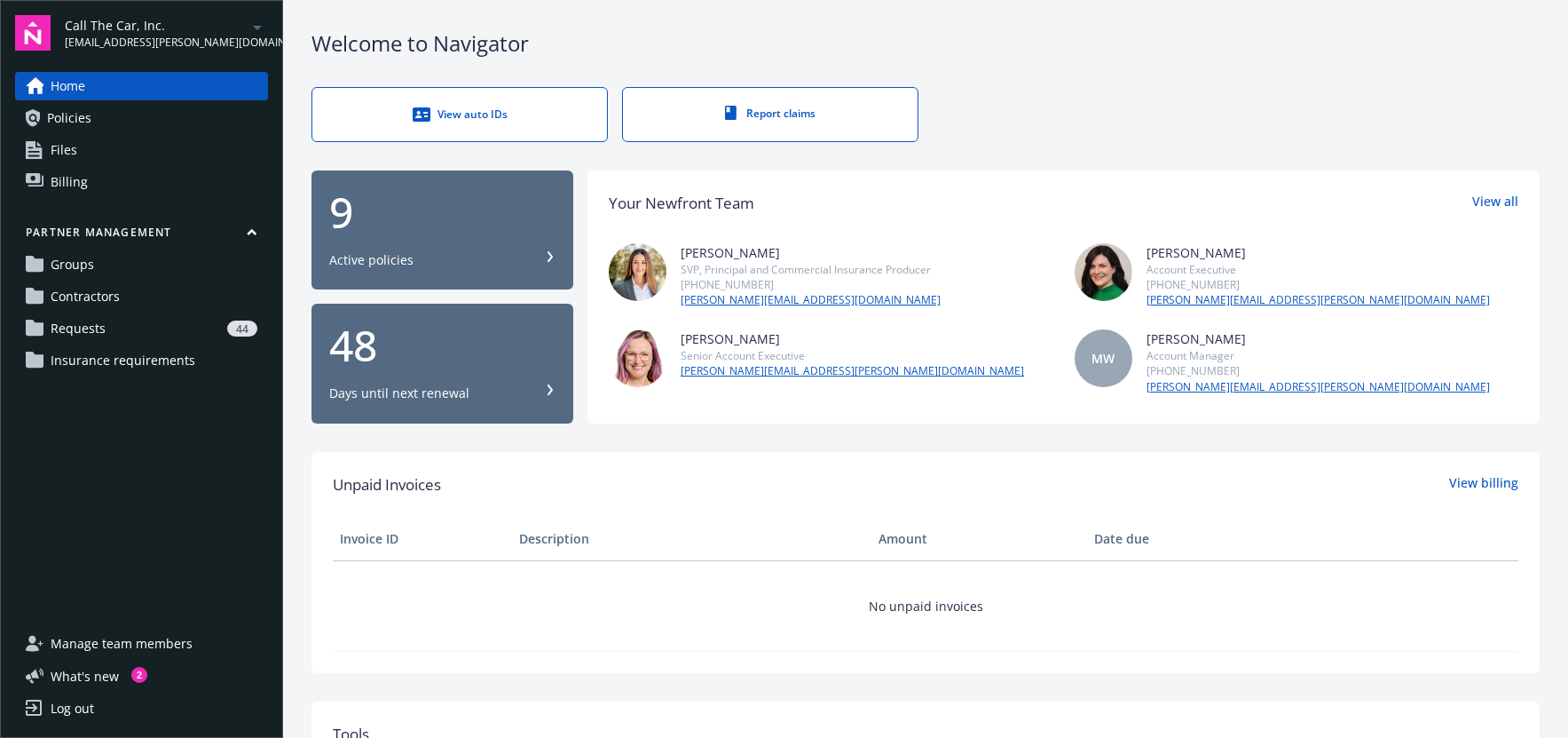
drag, startPoint x: 104, startPoint y: 324, endPoint x: 324, endPoint y: 317, distance: 220.1
click at [104, 324] on link "Requests 44" at bounding box center [142, 329] width 253 height 28
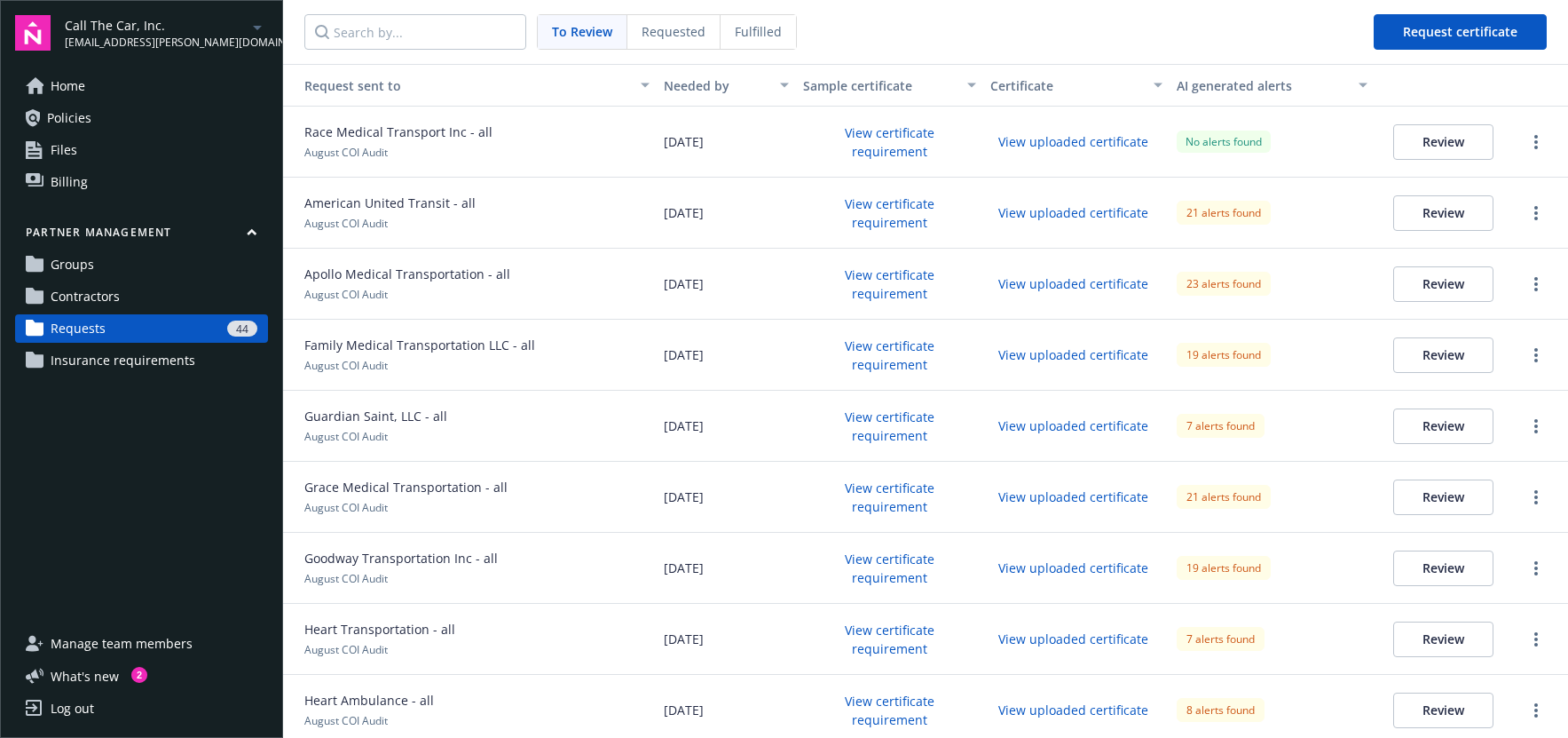
click at [1434, 143] on button "Review" at bounding box center [1443, 143] width 100 height 36
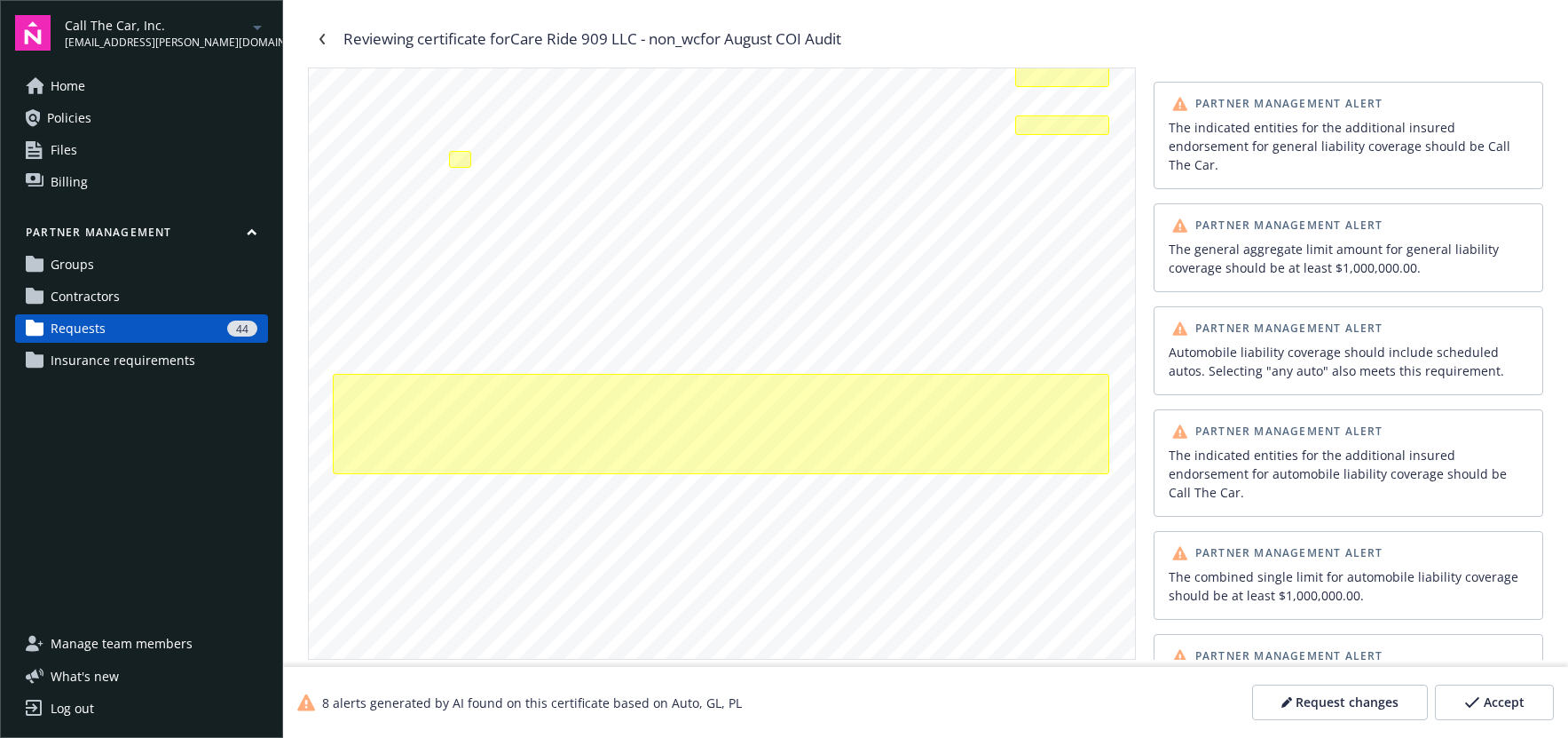
scroll to position [479, 0]
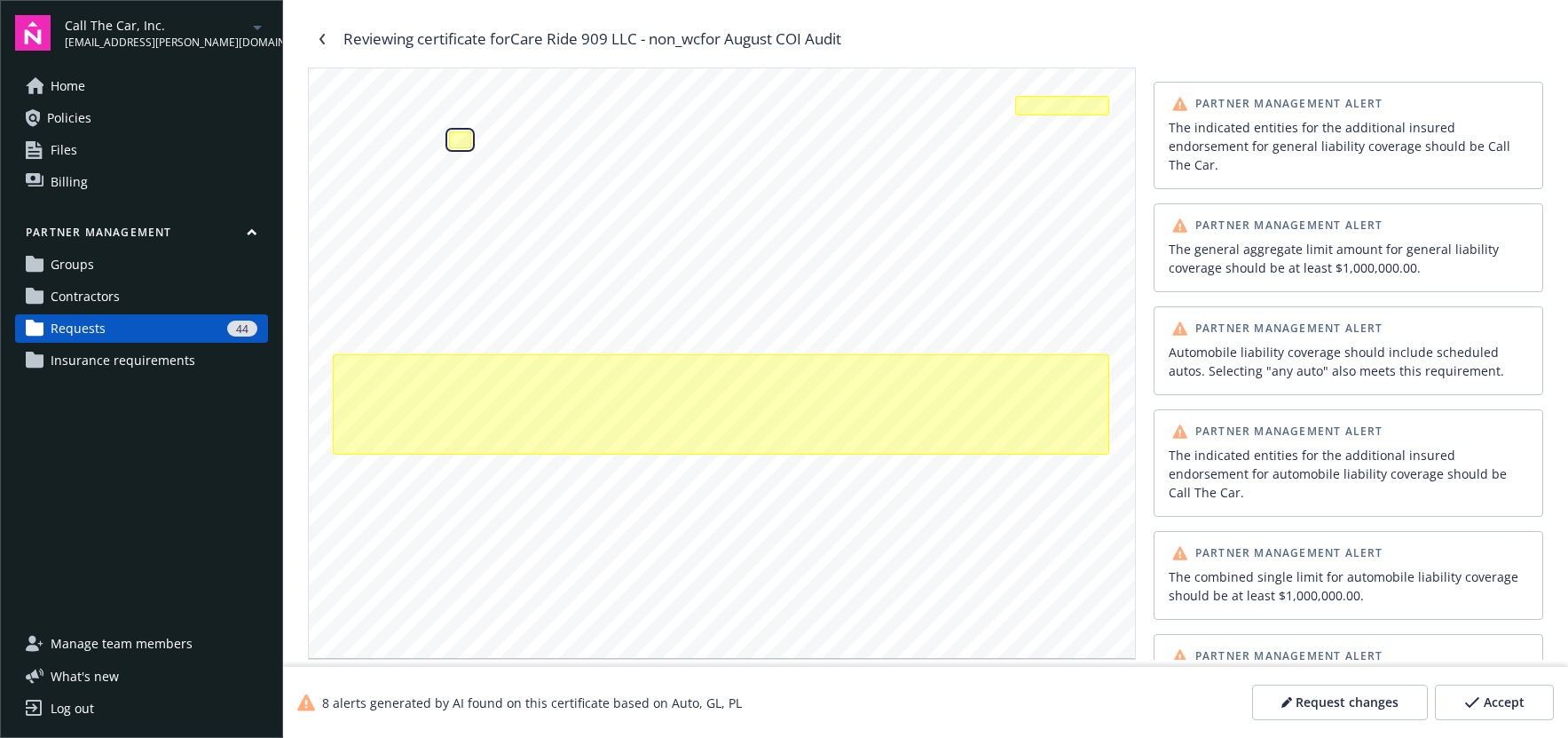
click at [460, 142] on div at bounding box center [459, 139] width 22 height 16
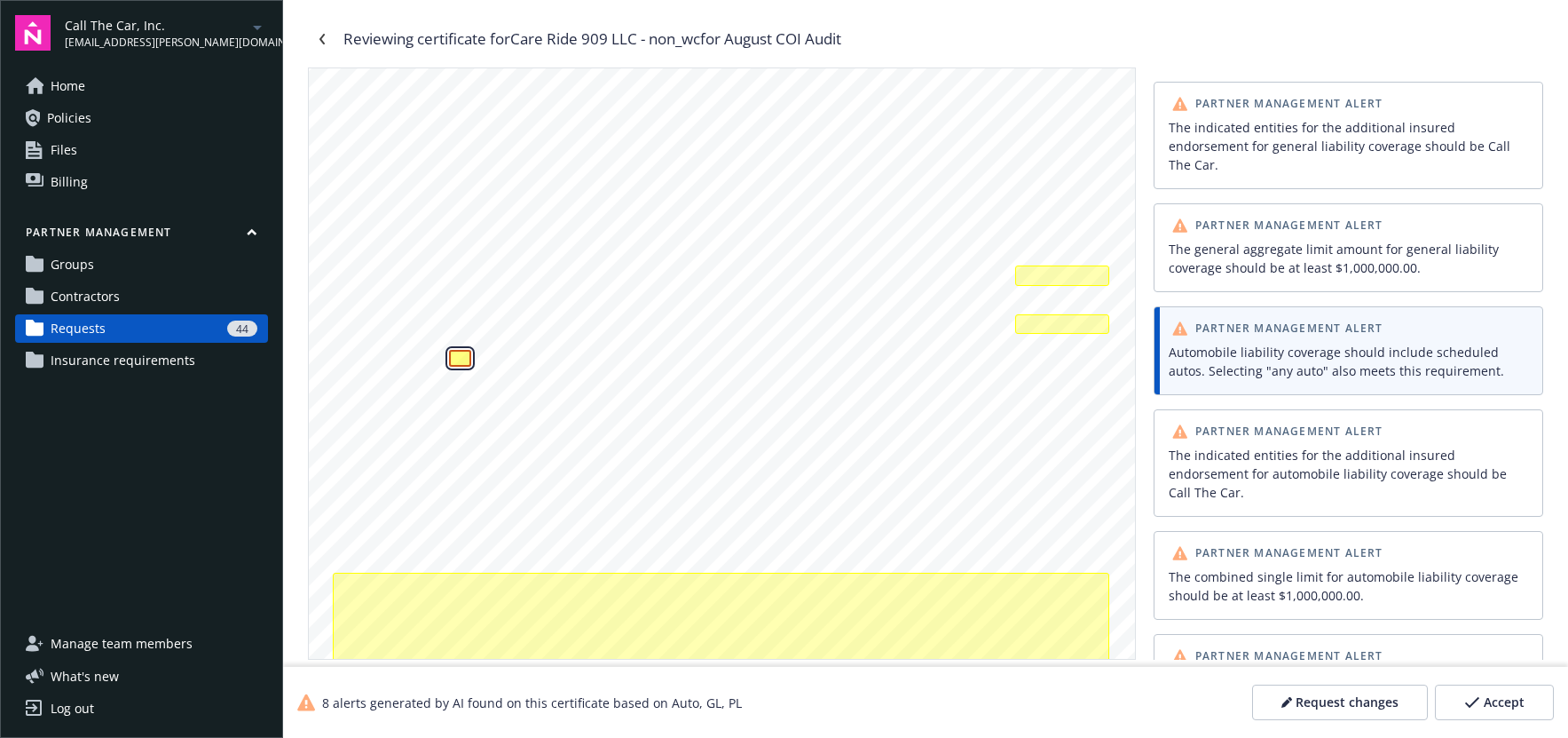
scroll to position [256, 0]
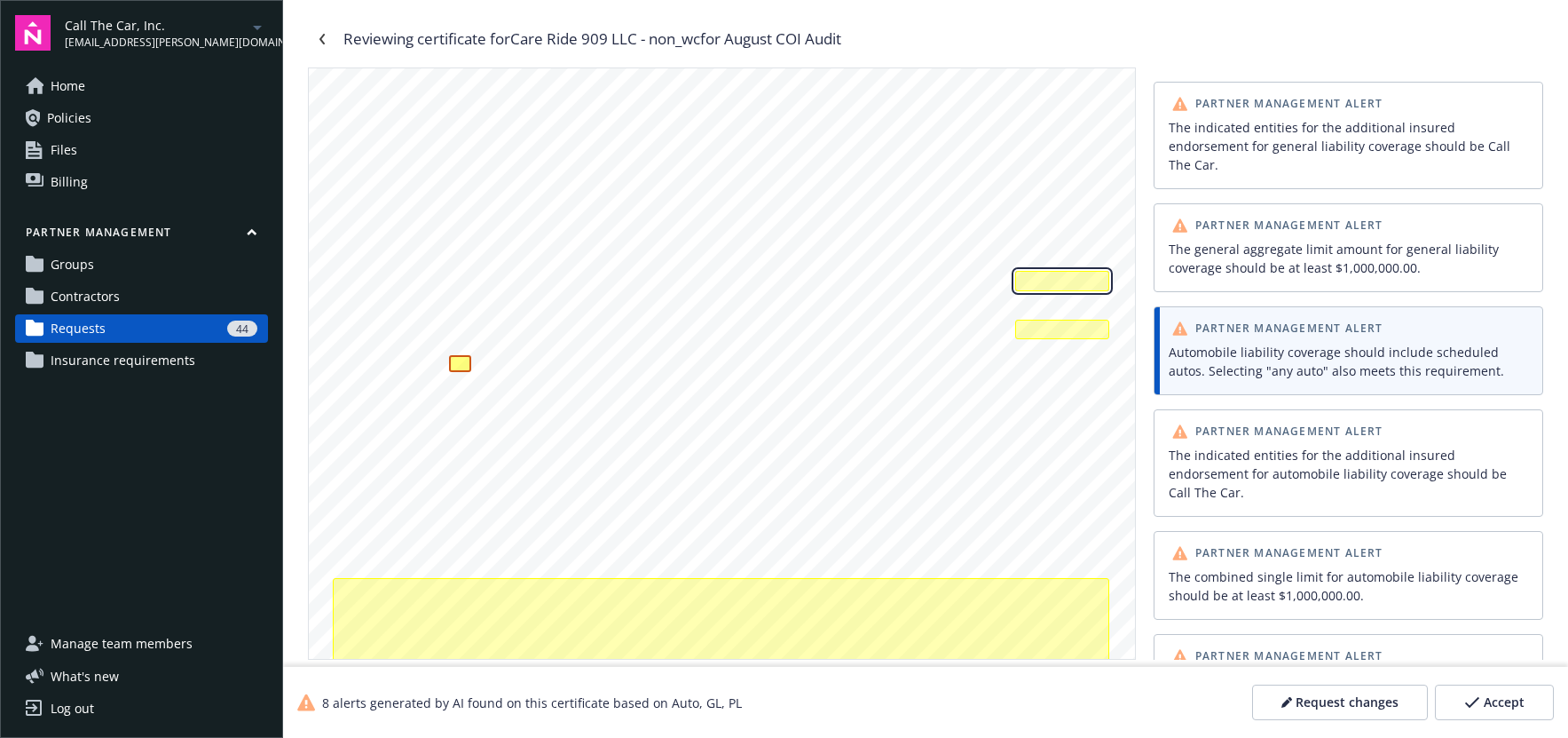
click at [1066, 280] on div "The general aggregate limit amount for general liability coverage should be at …" at bounding box center [1063, 282] width 94 height 21
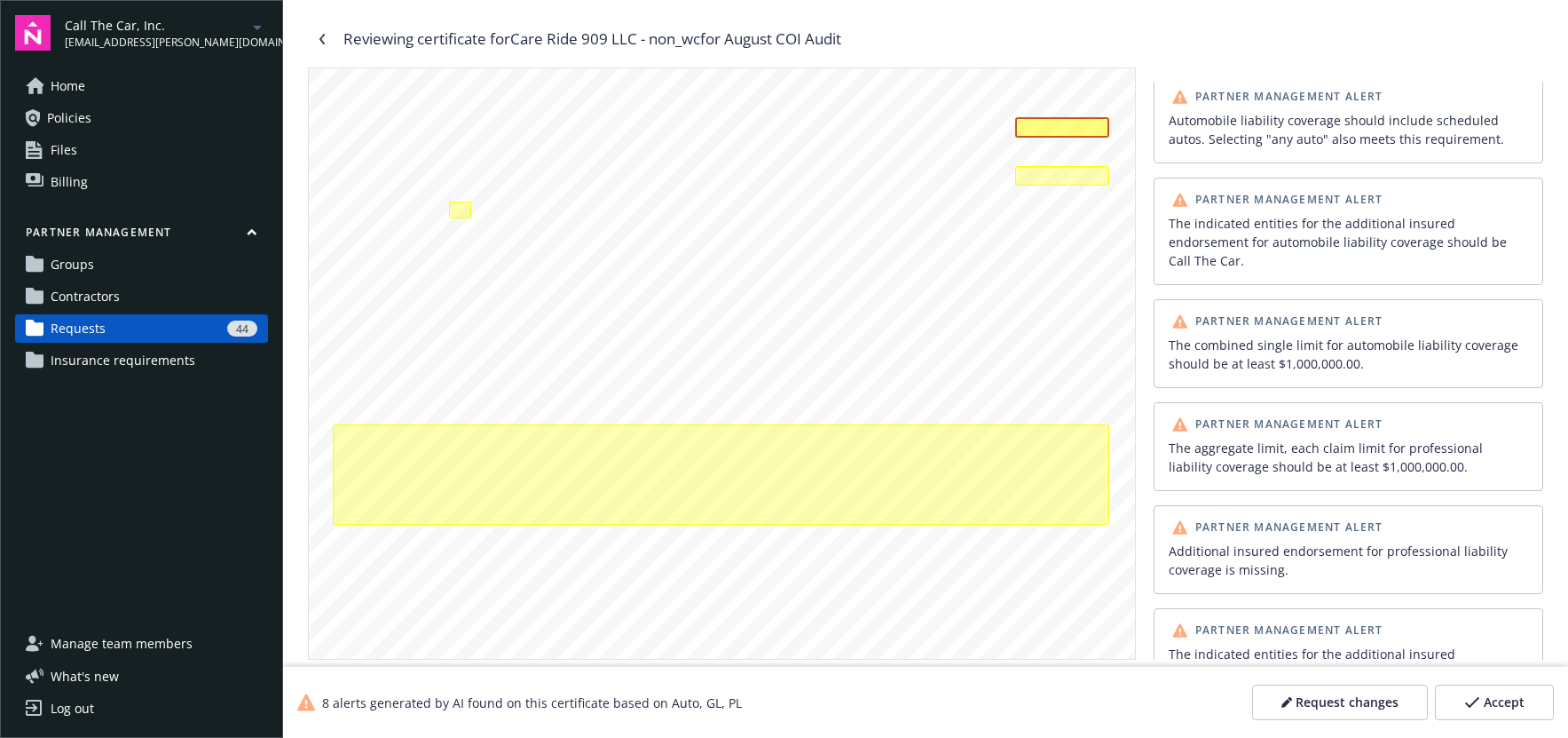
scroll to position [416, 0]
